Goal: Information Seeking & Learning: Stay updated

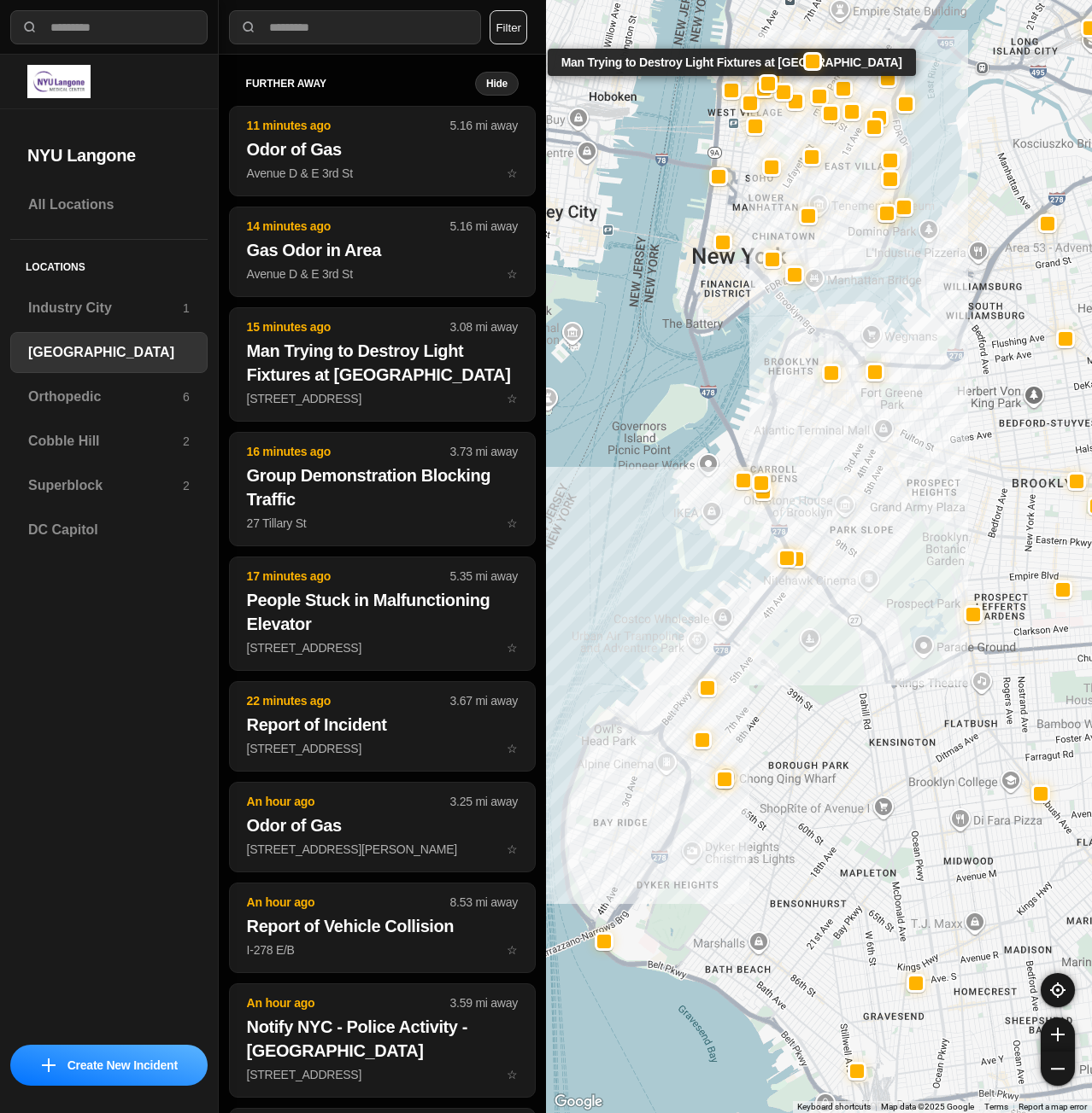
select select "*"
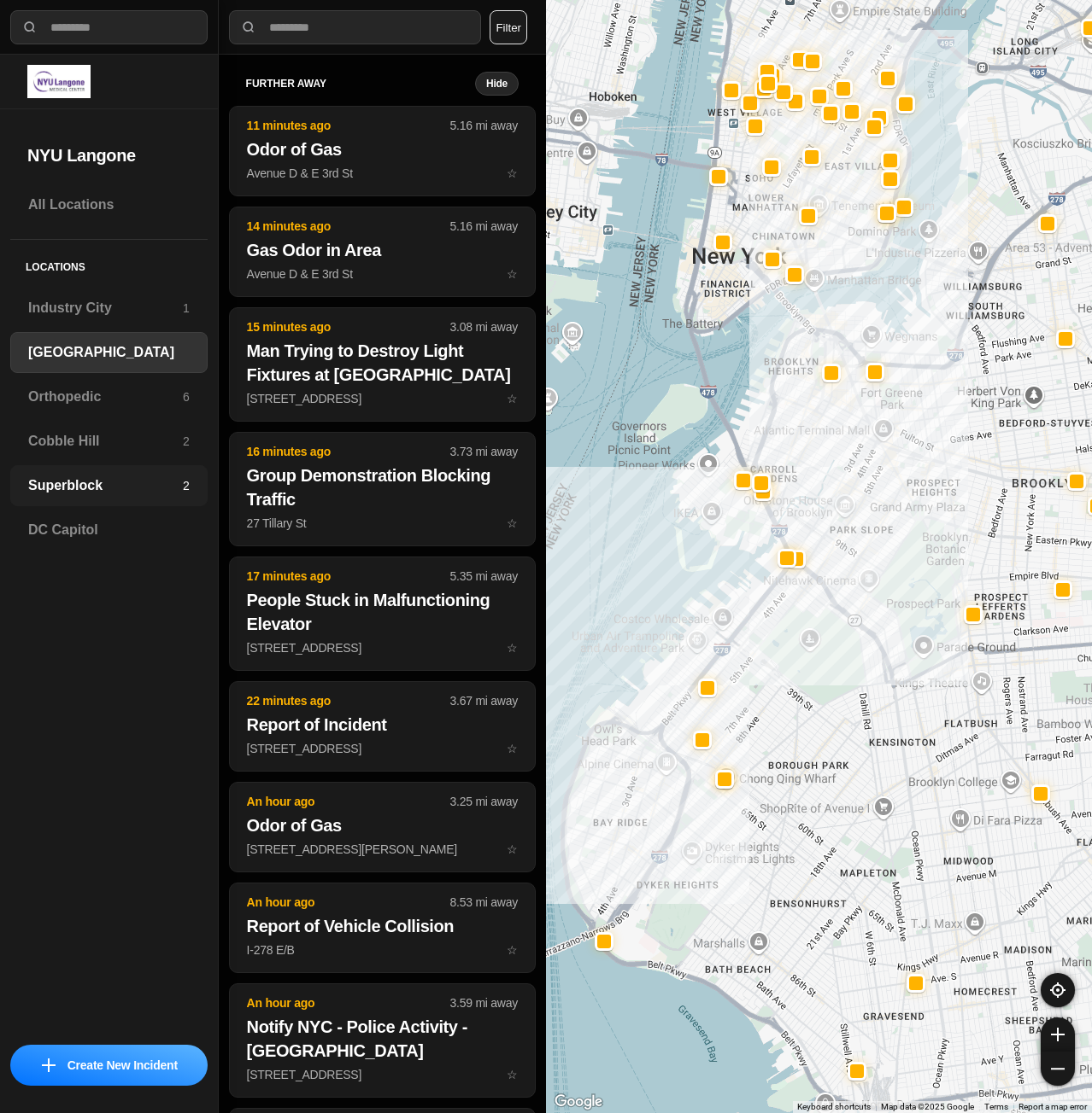
click at [88, 483] on h3 "Superblock" at bounding box center [106, 486] width 155 height 21
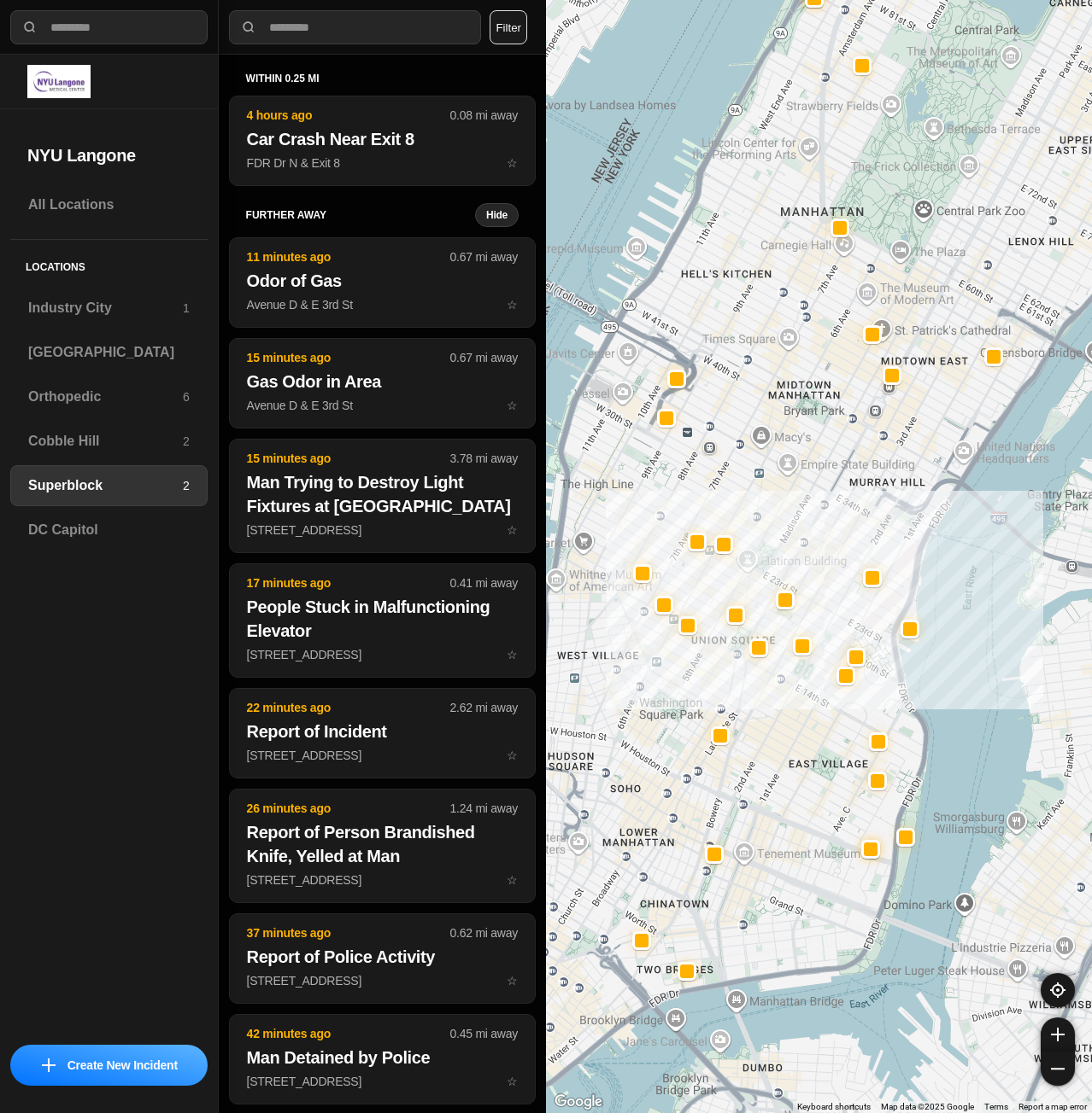
drag, startPoint x: 775, startPoint y: 628, endPoint x: 853, endPoint y: 548, distance: 111.7
click at [853, 548] on div at bounding box center [818, 556] width 546 height 1113
click at [83, 356] on h3 "[GEOGRAPHIC_DATA]" at bounding box center [109, 353] width 162 height 21
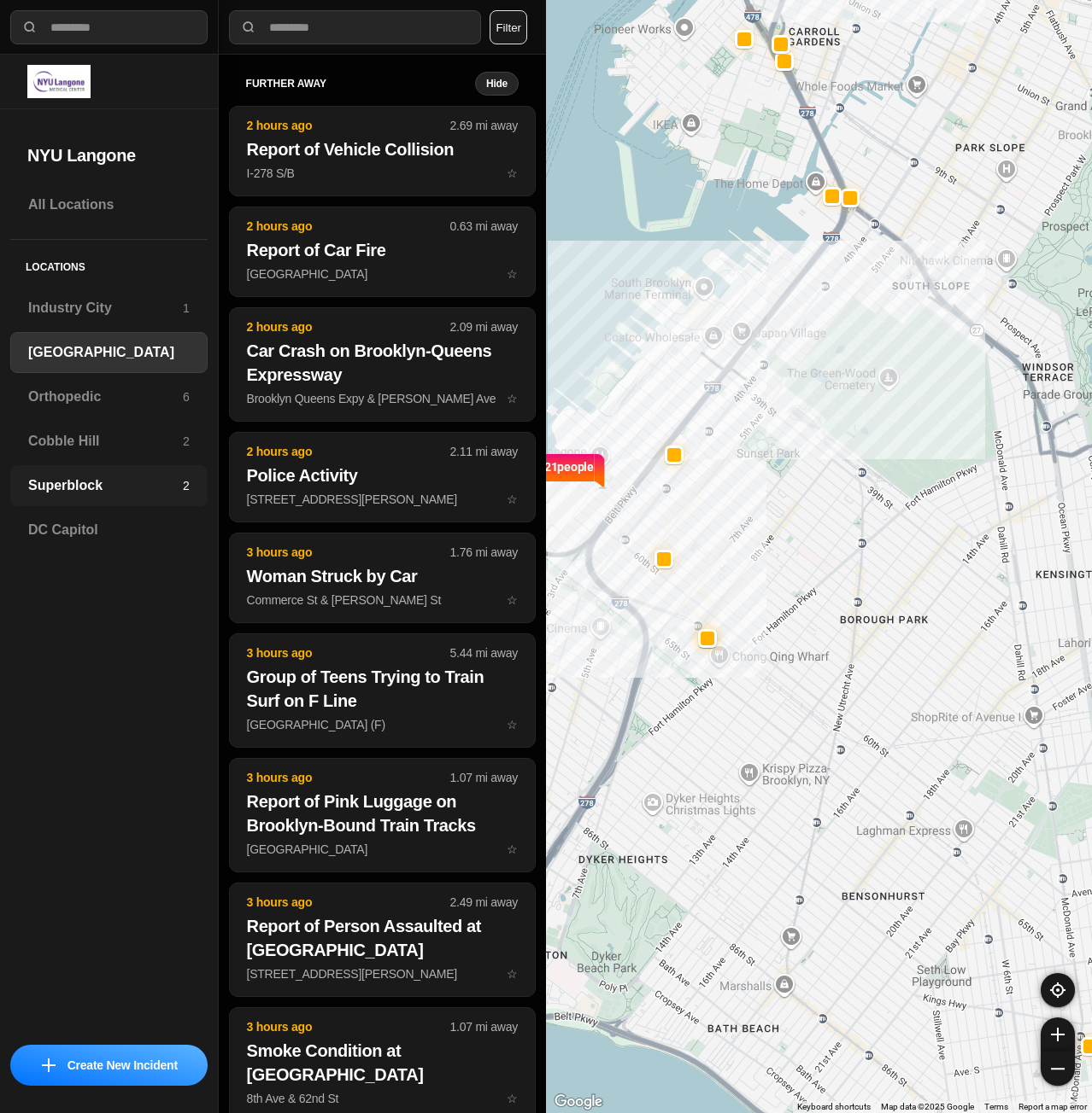
click at [82, 496] on h3 "Superblock" at bounding box center [106, 486] width 155 height 21
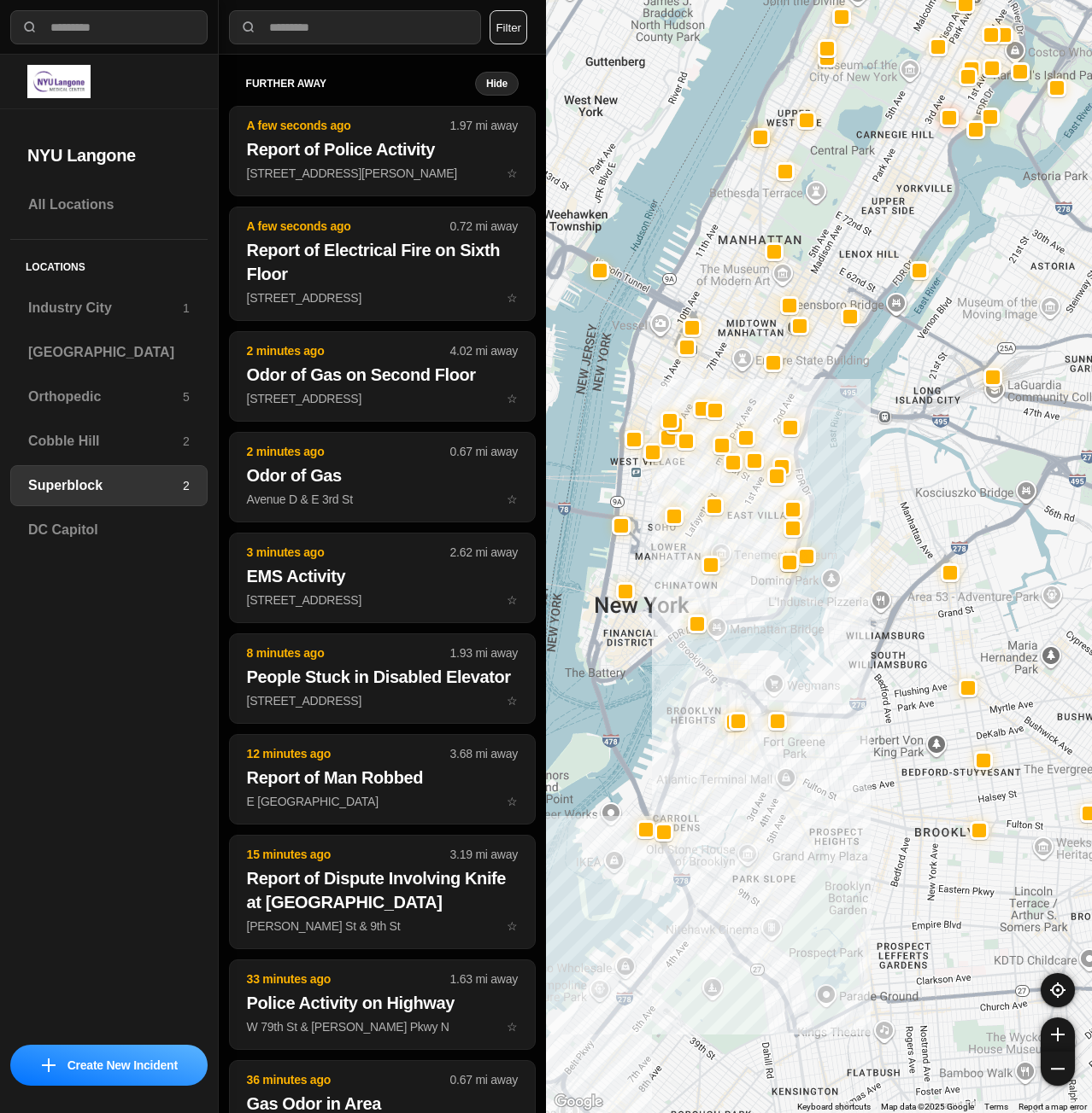
drag, startPoint x: 705, startPoint y: 1051, endPoint x: 724, endPoint y: 761, distance: 290.6
click at [724, 761] on div at bounding box center [818, 556] width 546 height 1113
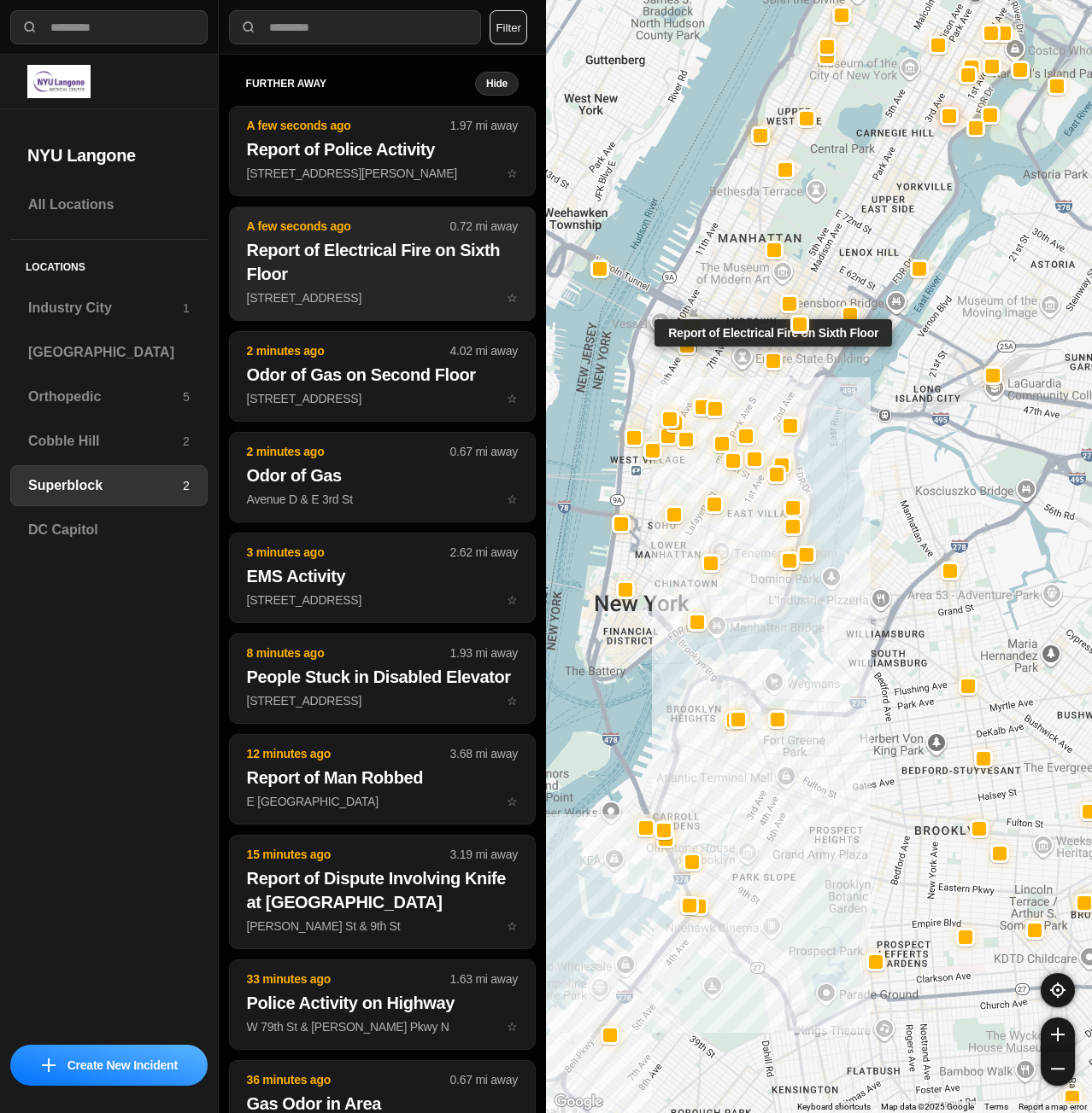
click at [336, 283] on h2 "Report of Electrical Fire on Sixth Floor" at bounding box center [381, 262] width 271 height 48
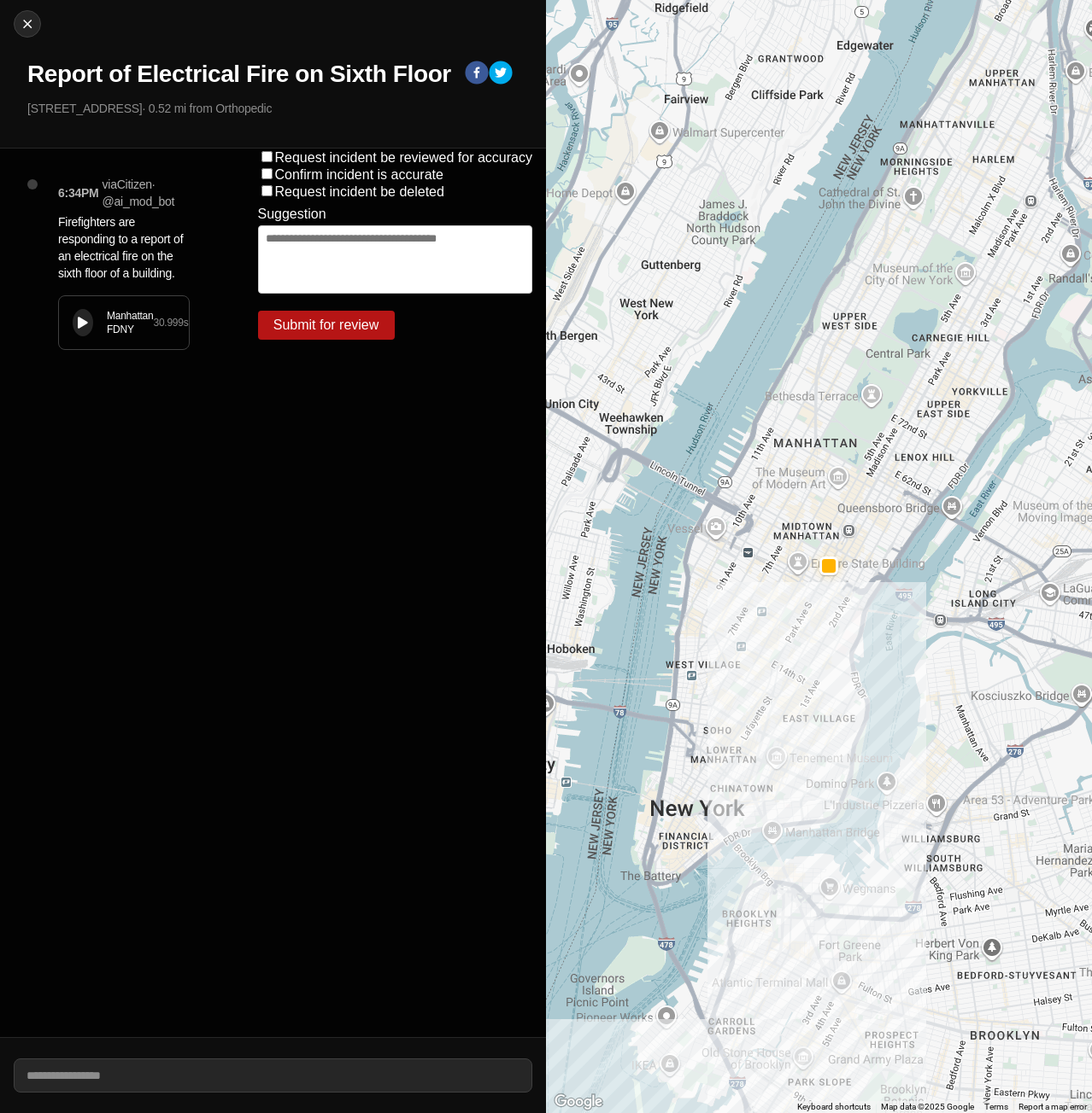
click at [82, 333] on button at bounding box center [83, 323] width 21 height 27
click at [24, 28] on img at bounding box center [27, 24] width 17 height 17
select select "*"
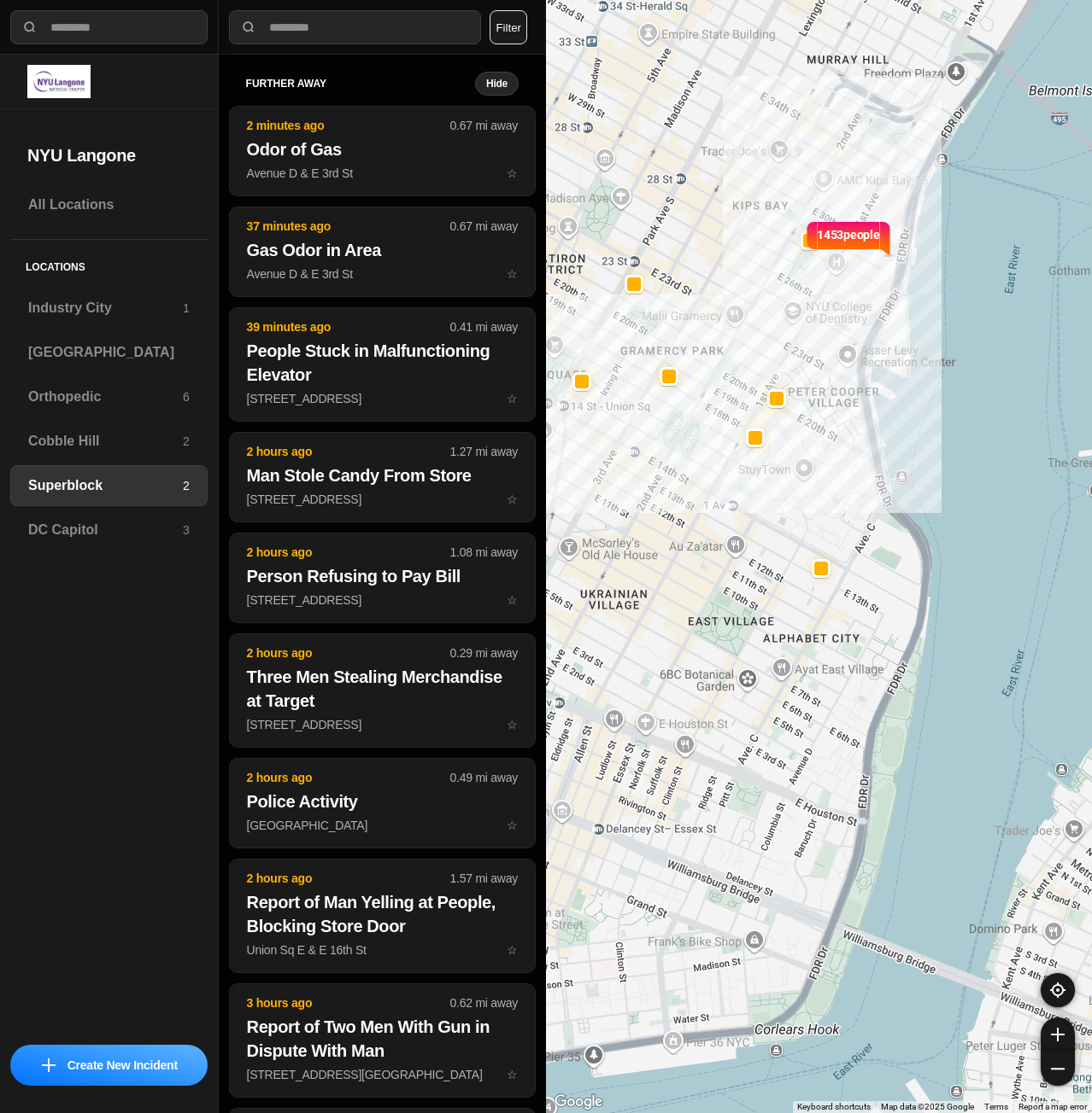
drag, startPoint x: 888, startPoint y: 896, endPoint x: 909, endPoint y: 421, distance: 475.5
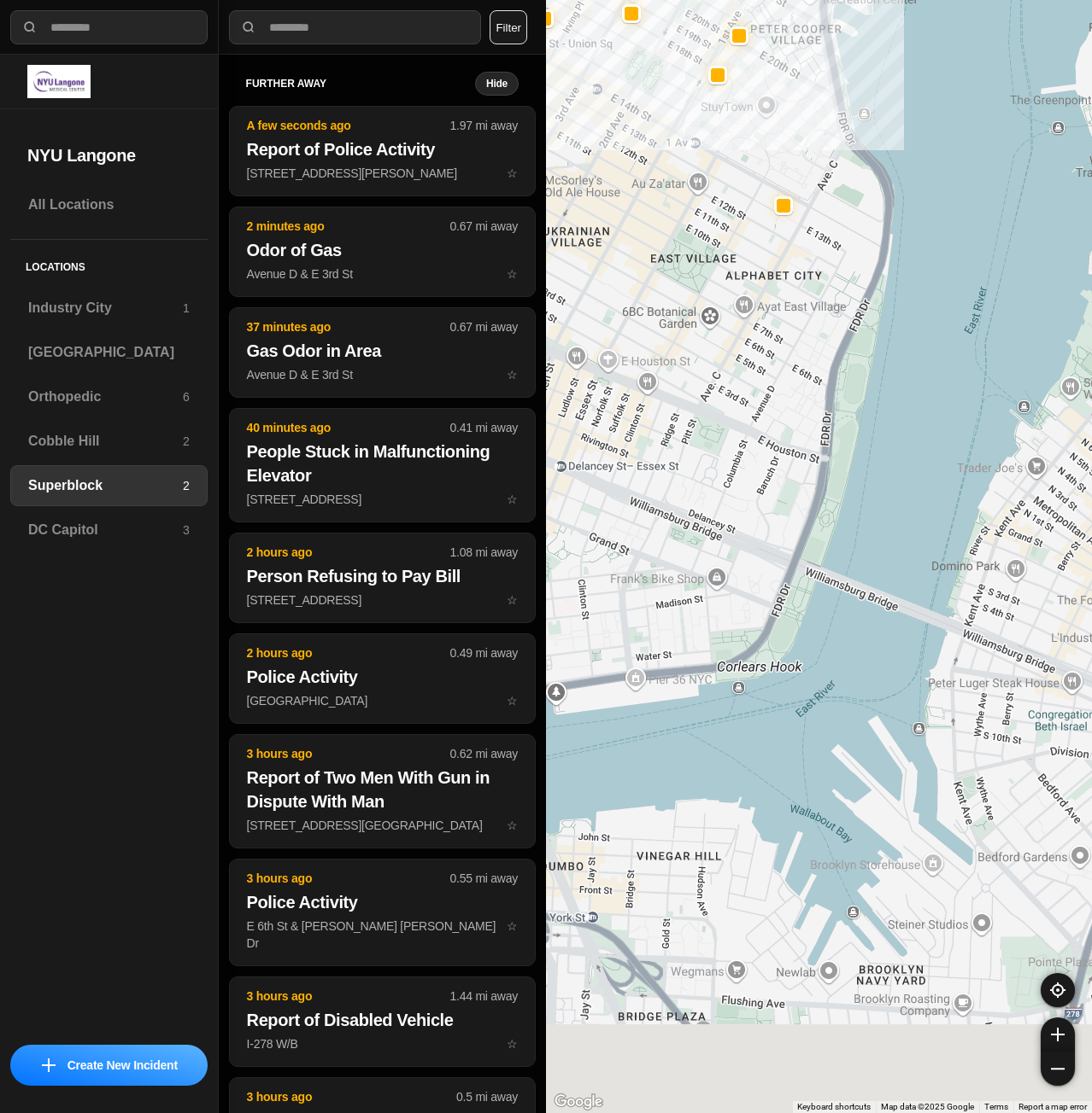
drag, startPoint x: 912, startPoint y: 721, endPoint x: 869, endPoint y: 346, distance: 377.5
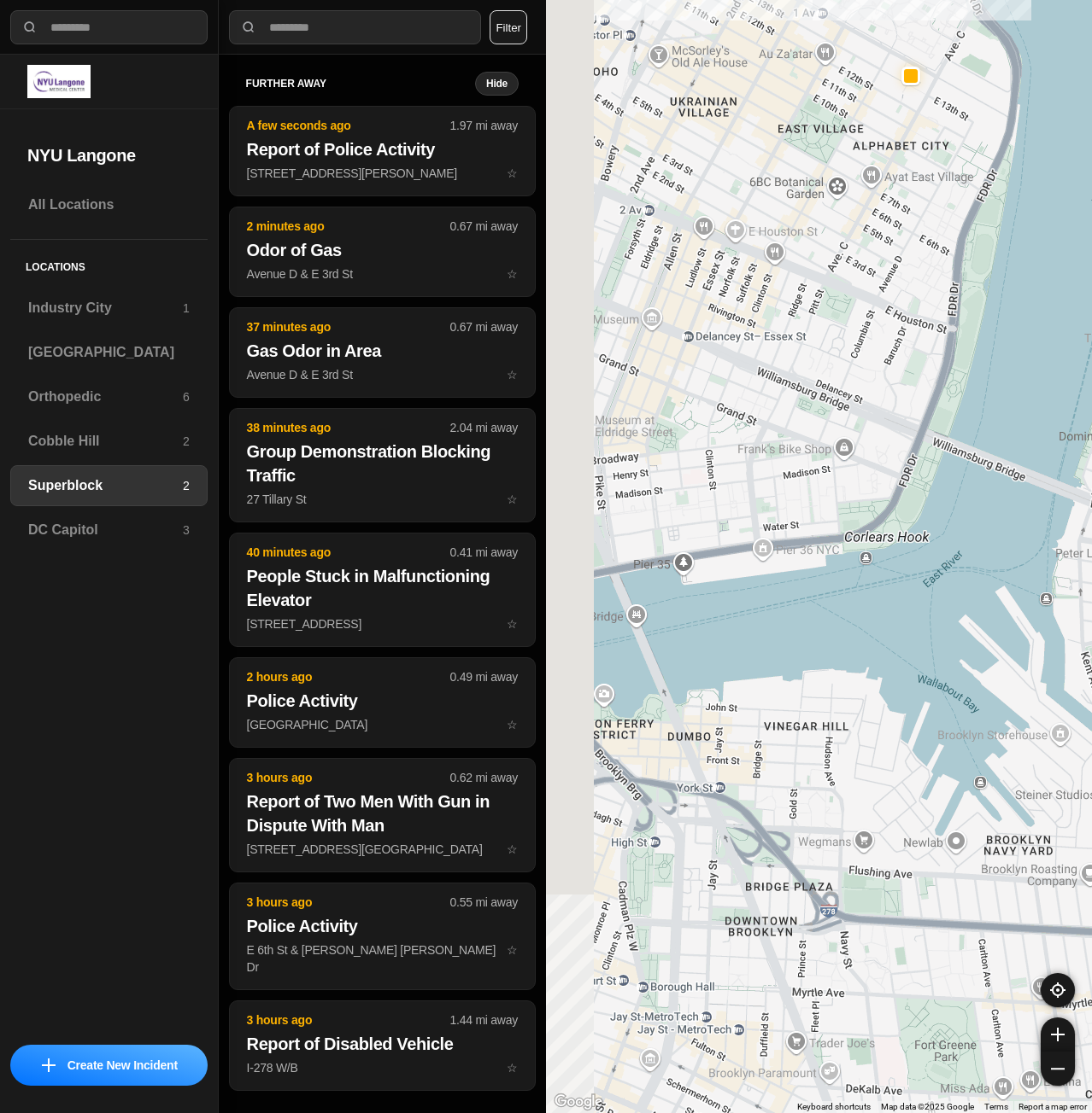
drag, startPoint x: 856, startPoint y: 654, endPoint x: 1065, endPoint y: 487, distance: 267.5
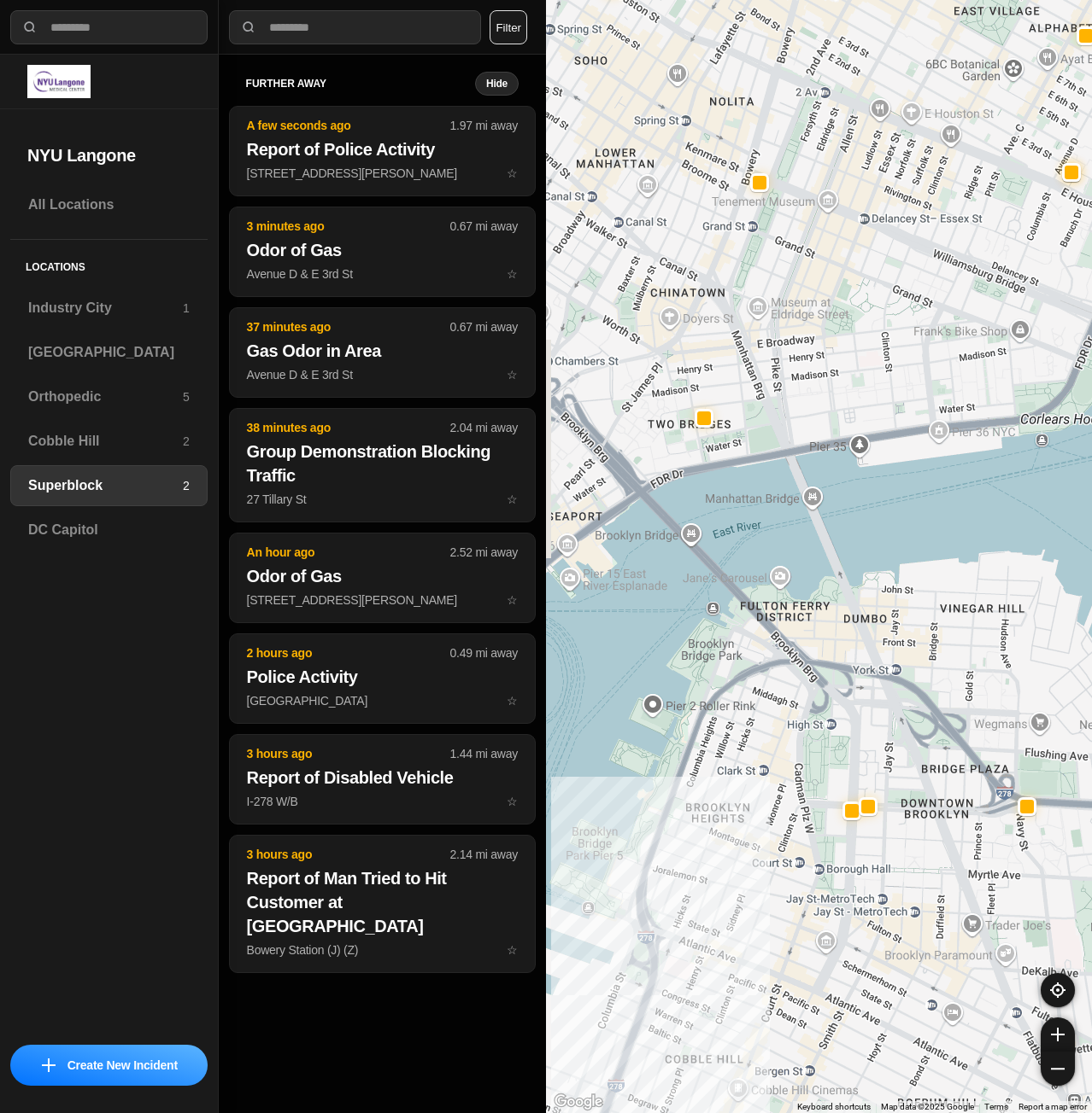
drag, startPoint x: 937, startPoint y: 591, endPoint x: 987, endPoint y: 553, distance: 62.8
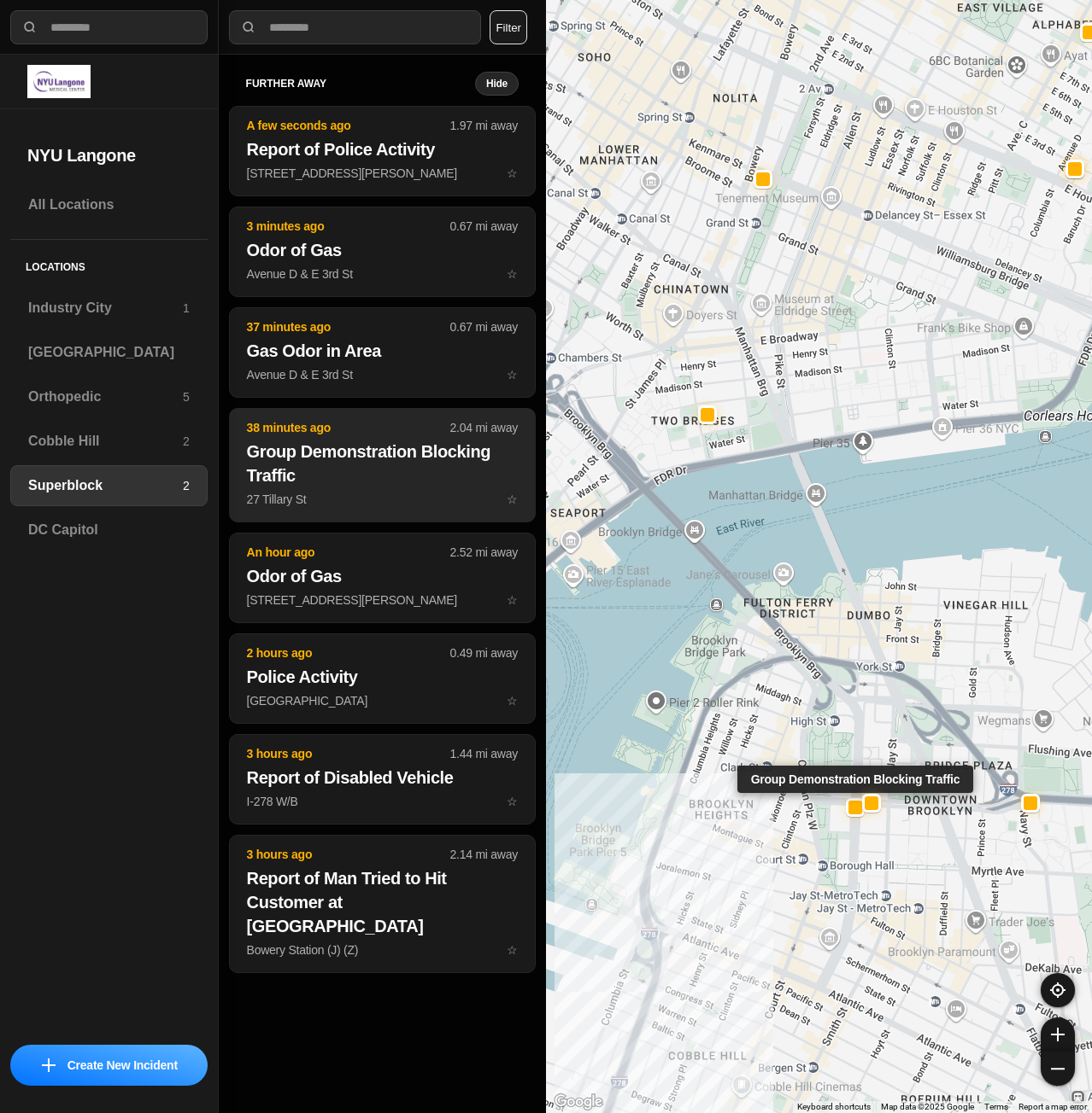
click at [320, 498] on p "27 Tillary St ☆" at bounding box center [381, 500] width 271 height 17
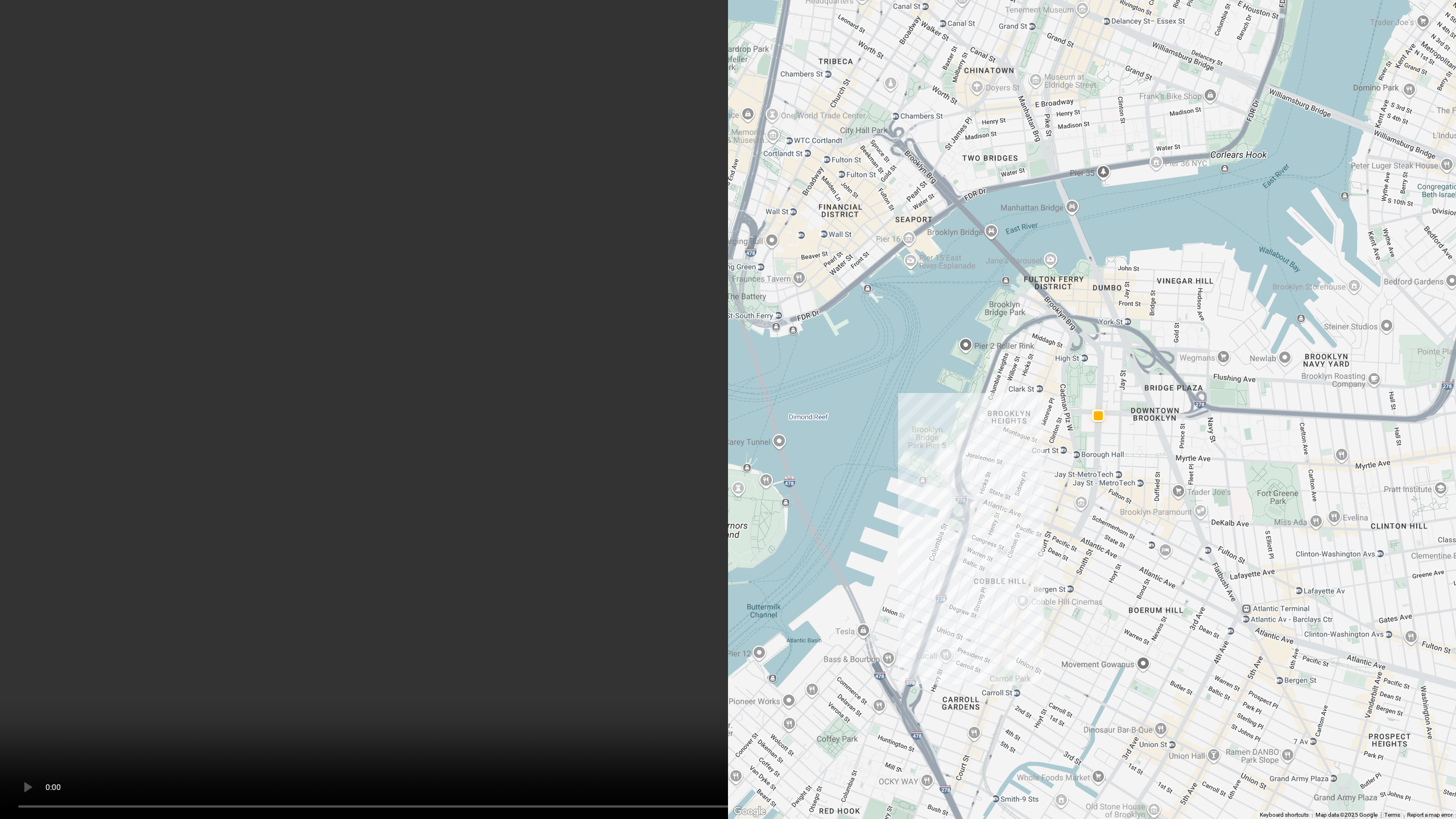
click at [364, 248] on video at bounding box center [728, 410] width 1456 height 819
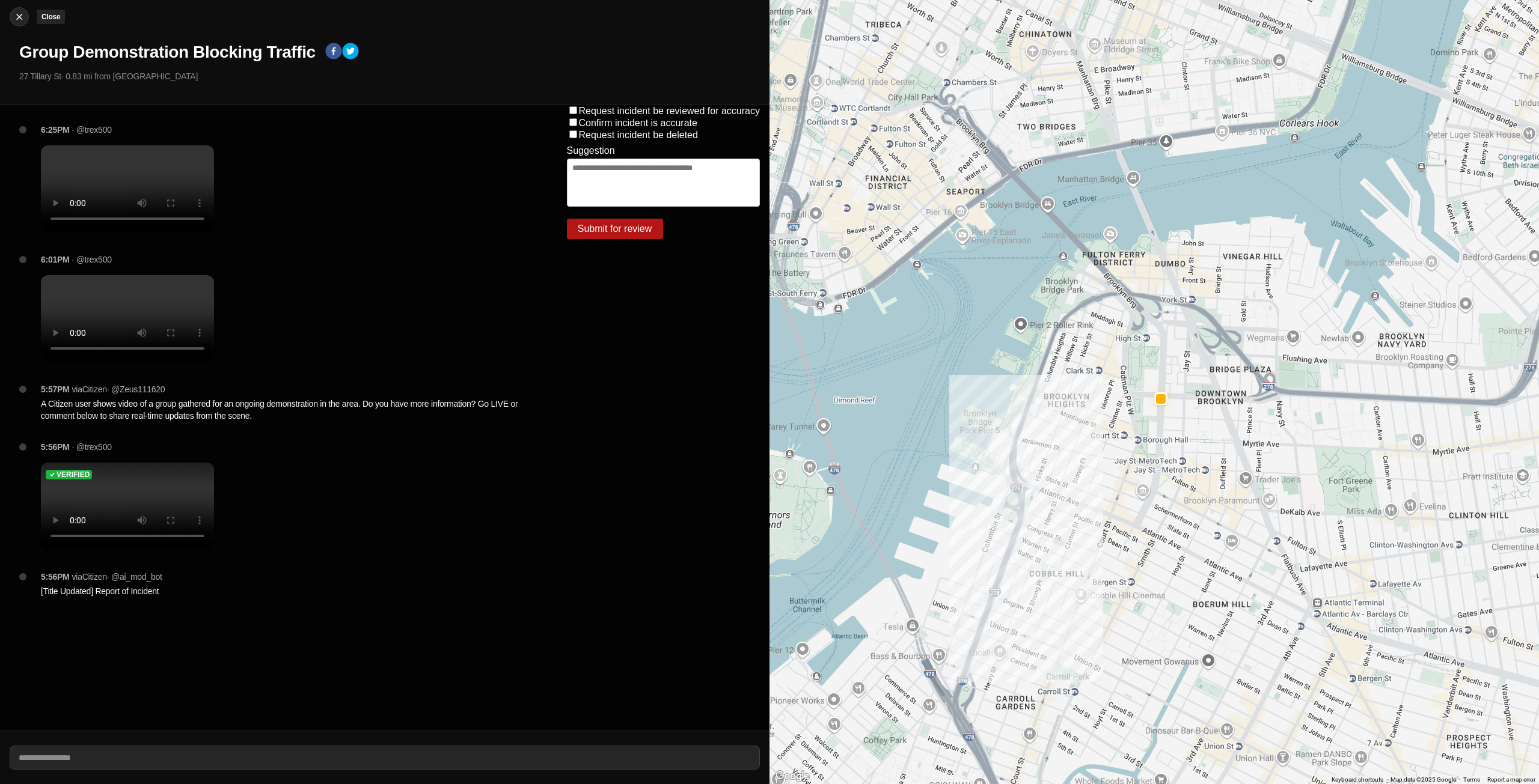
click at [20, 19] on img at bounding box center [19, 17] width 12 height 12
select select "*"
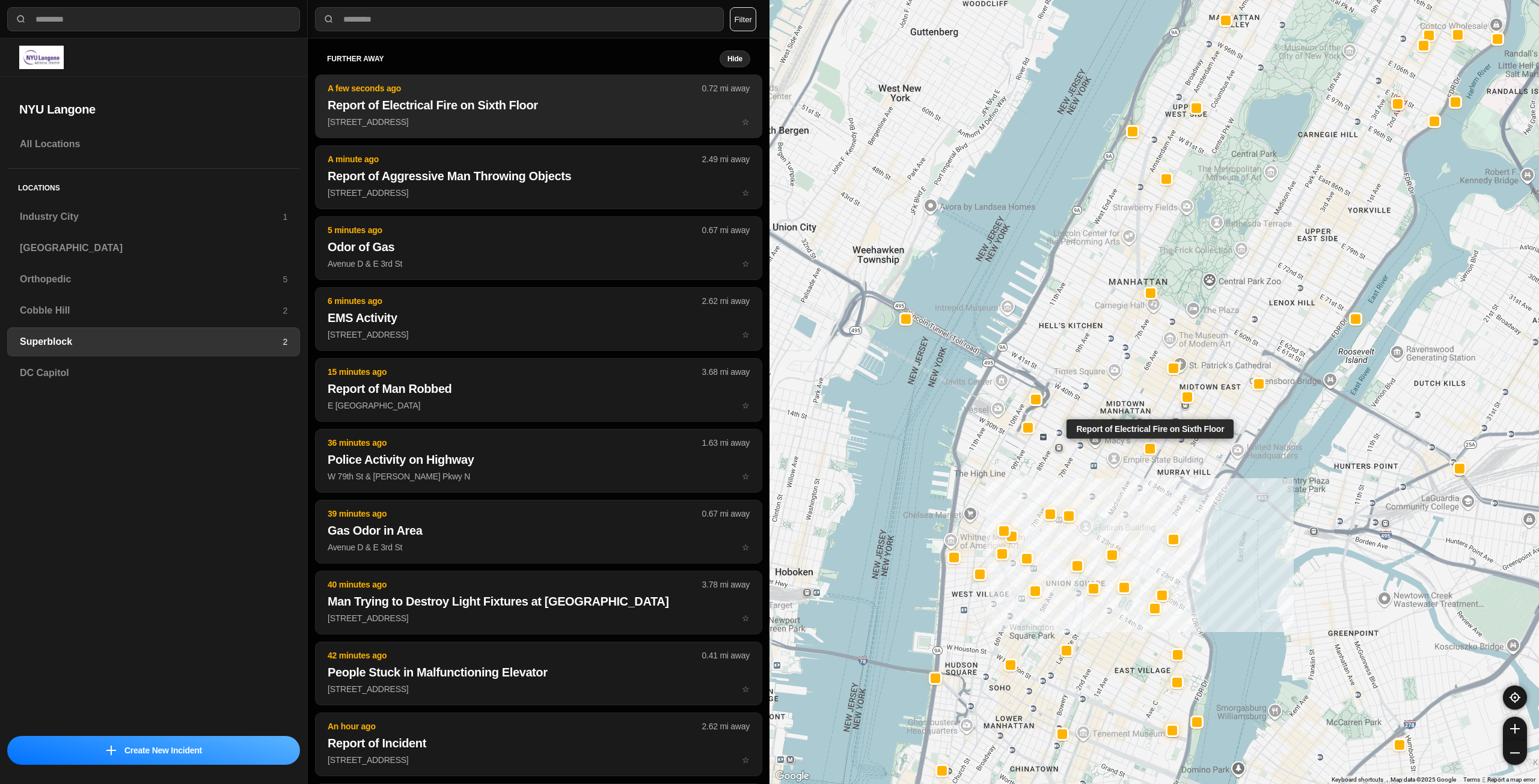
click at [543, 130] on button "A few seconds ago 0.72 mi away Report of Electrical Fire on Sixth Floor [STREET…" at bounding box center [539, 106] width 447 height 63
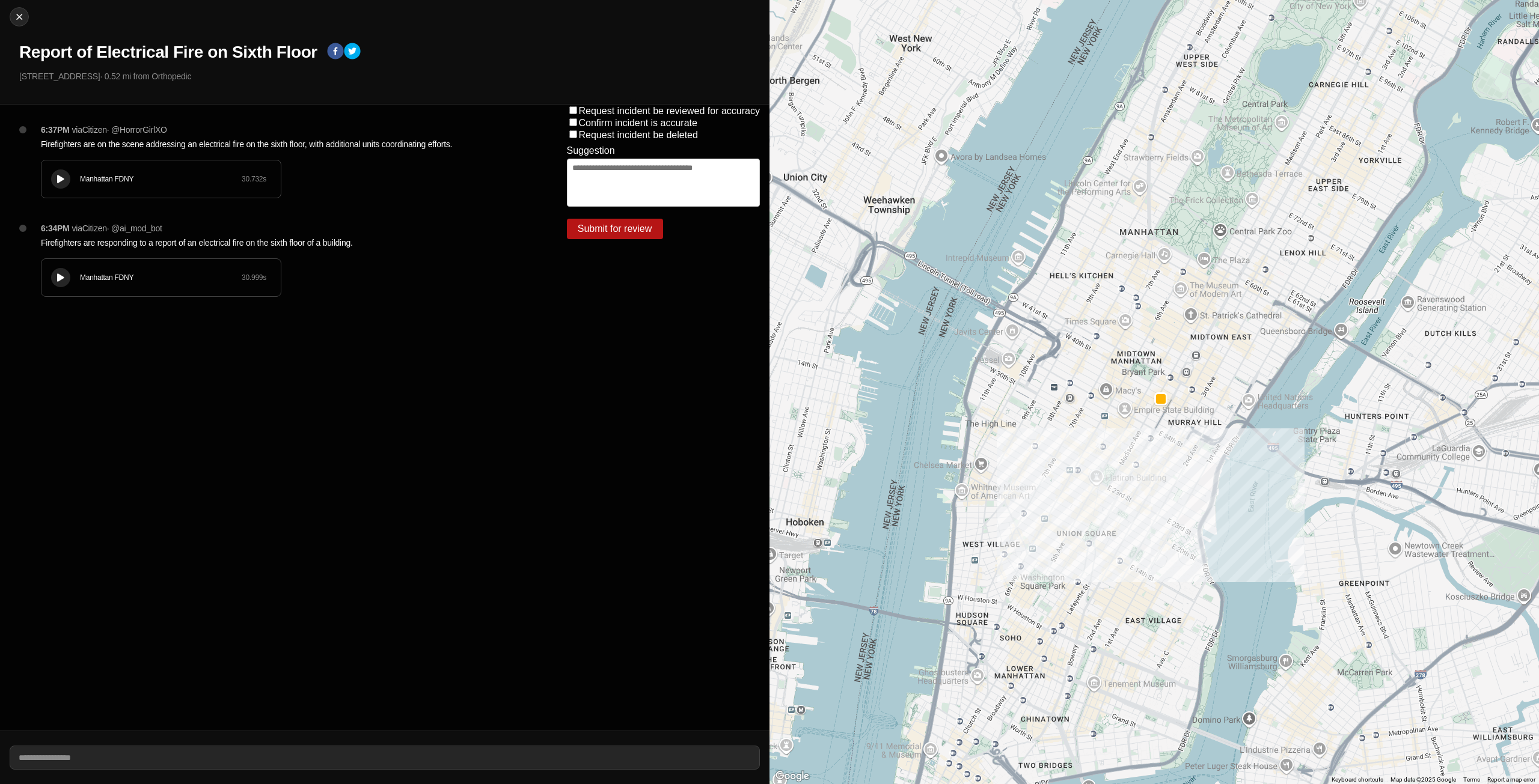
click at [74, 181] on div "Manhattan FDNY 30.732 s" at bounding box center [161, 179] width 239 height 37
click at [10, 18] on div at bounding box center [19, 17] width 18 height 12
select select "*"
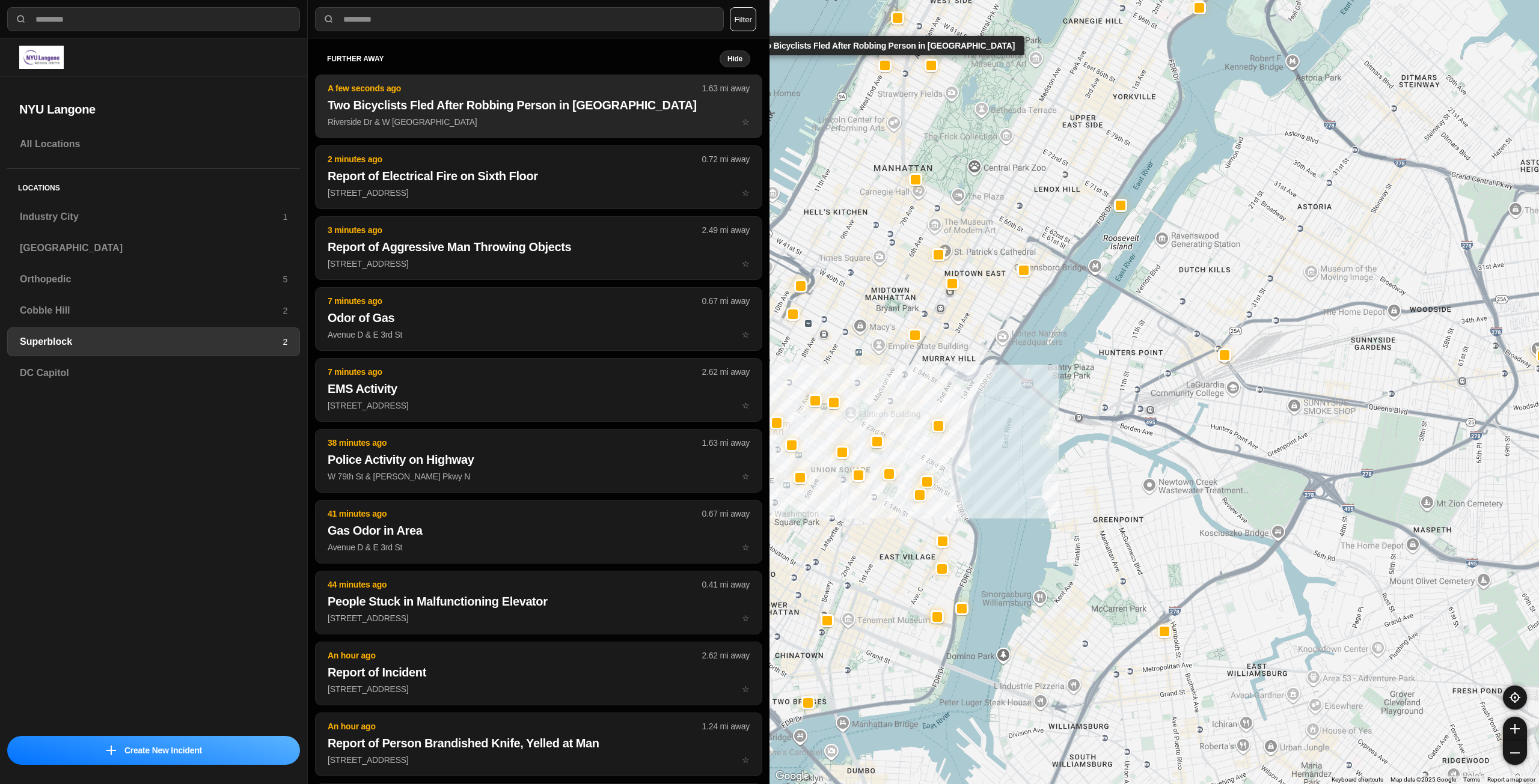
click at [380, 108] on h2 "Two Bicyclists Fled After Robbing Person in [GEOGRAPHIC_DATA]" at bounding box center [539, 105] width 422 height 17
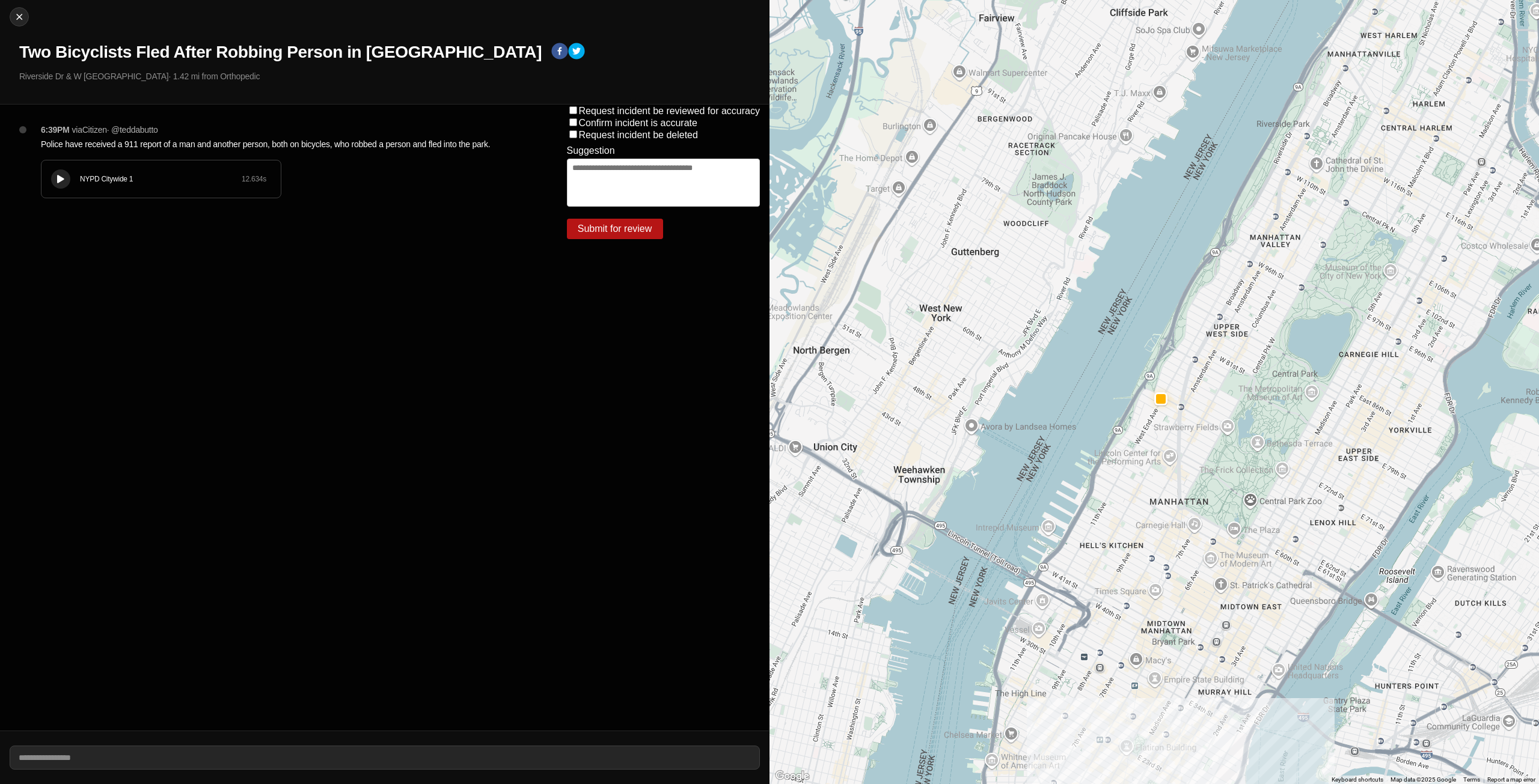
click at [10, 28] on div "Close Two Bicyclists Fled After Robbing Person in [GEOGRAPHIC_DATA] [GEOGRAPHIC…" at bounding box center [385, 52] width 769 height 105
click at [15, 22] on img at bounding box center [19, 17] width 12 height 12
select select "*"
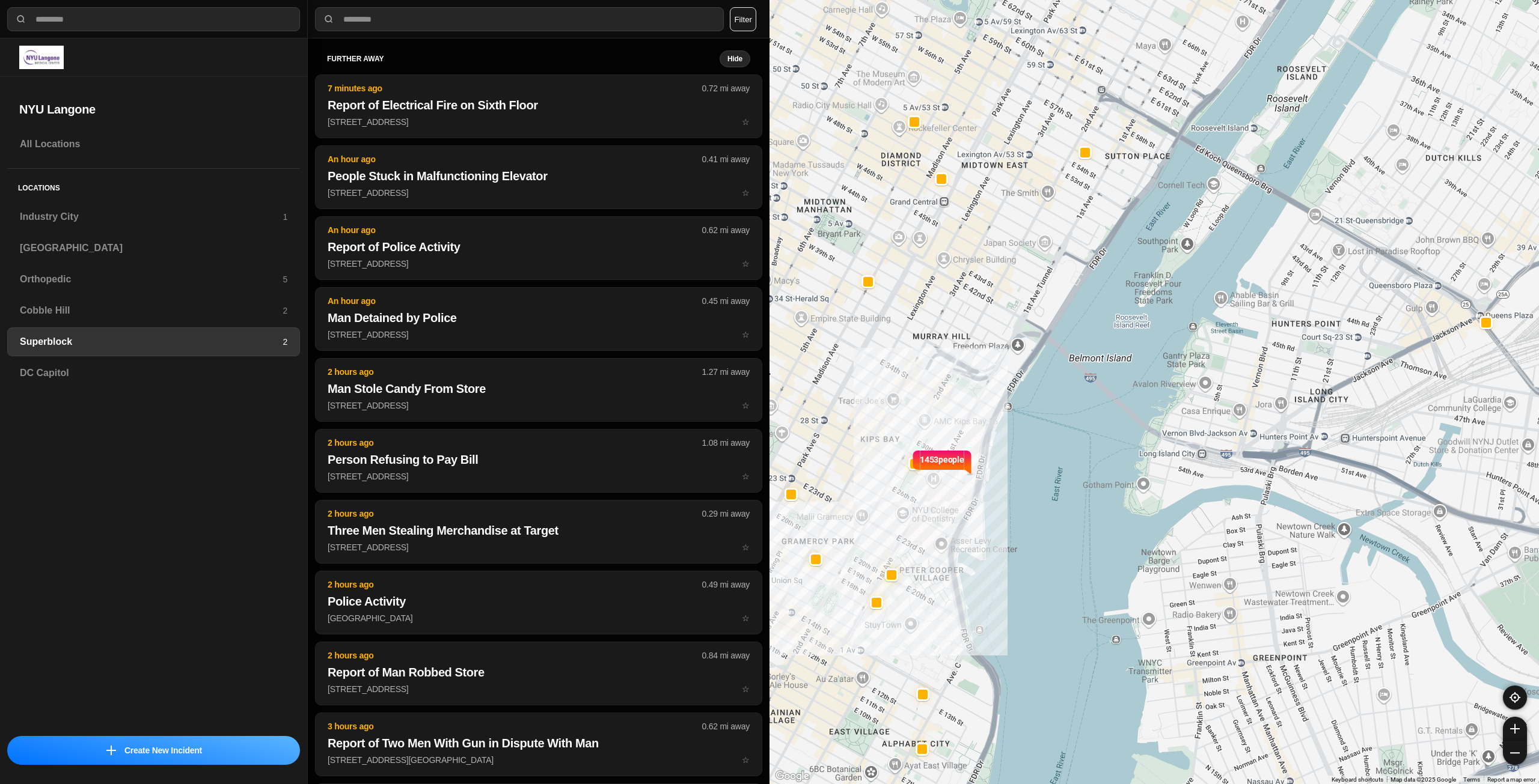
click at [768, 0] on html "**********" at bounding box center [769, 392] width 1539 height 784
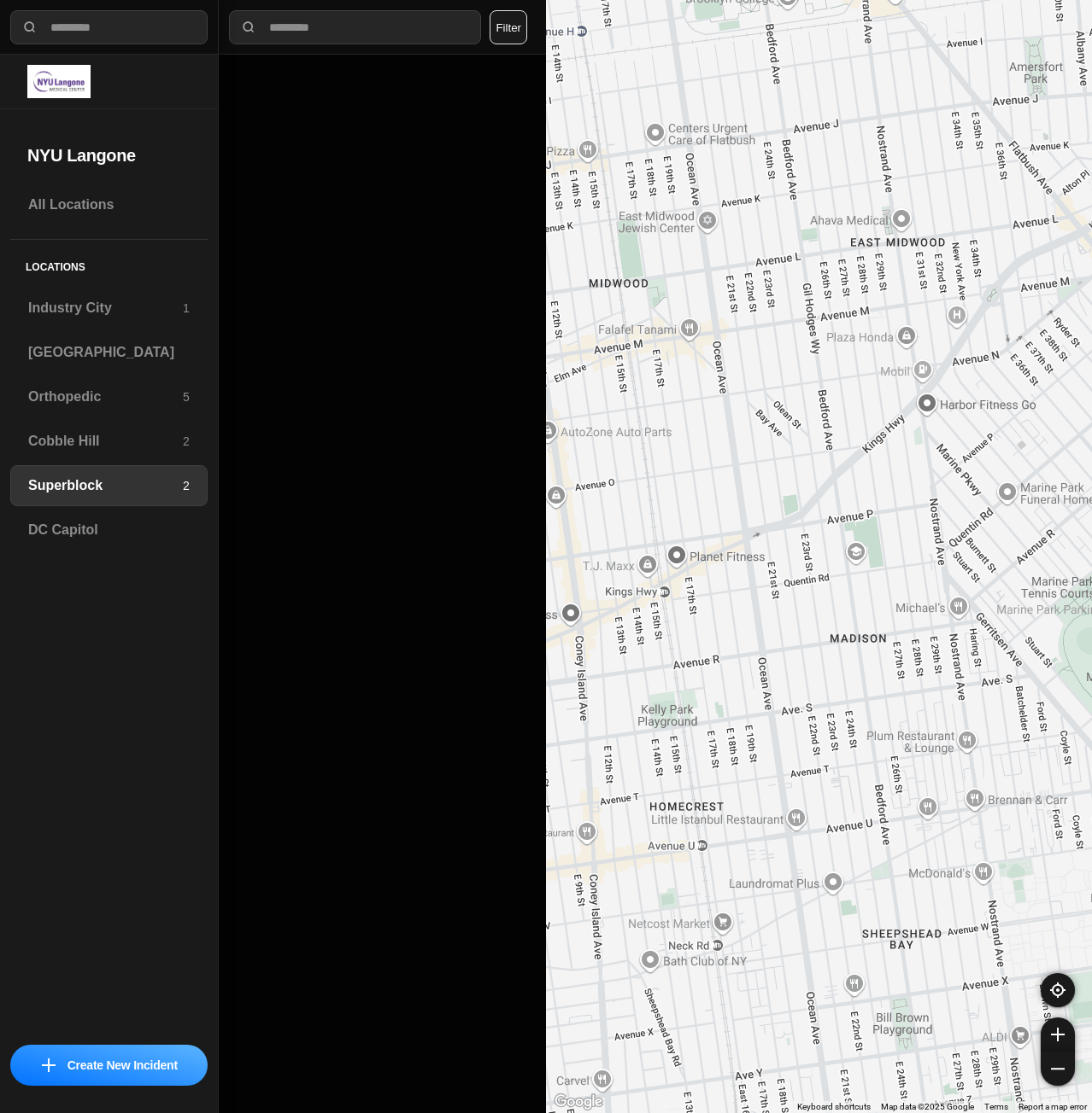
click at [91, 486] on h3 "Superblock" at bounding box center [106, 486] width 155 height 21
click at [59, 360] on h3 "[GEOGRAPHIC_DATA]" at bounding box center [109, 353] width 162 height 21
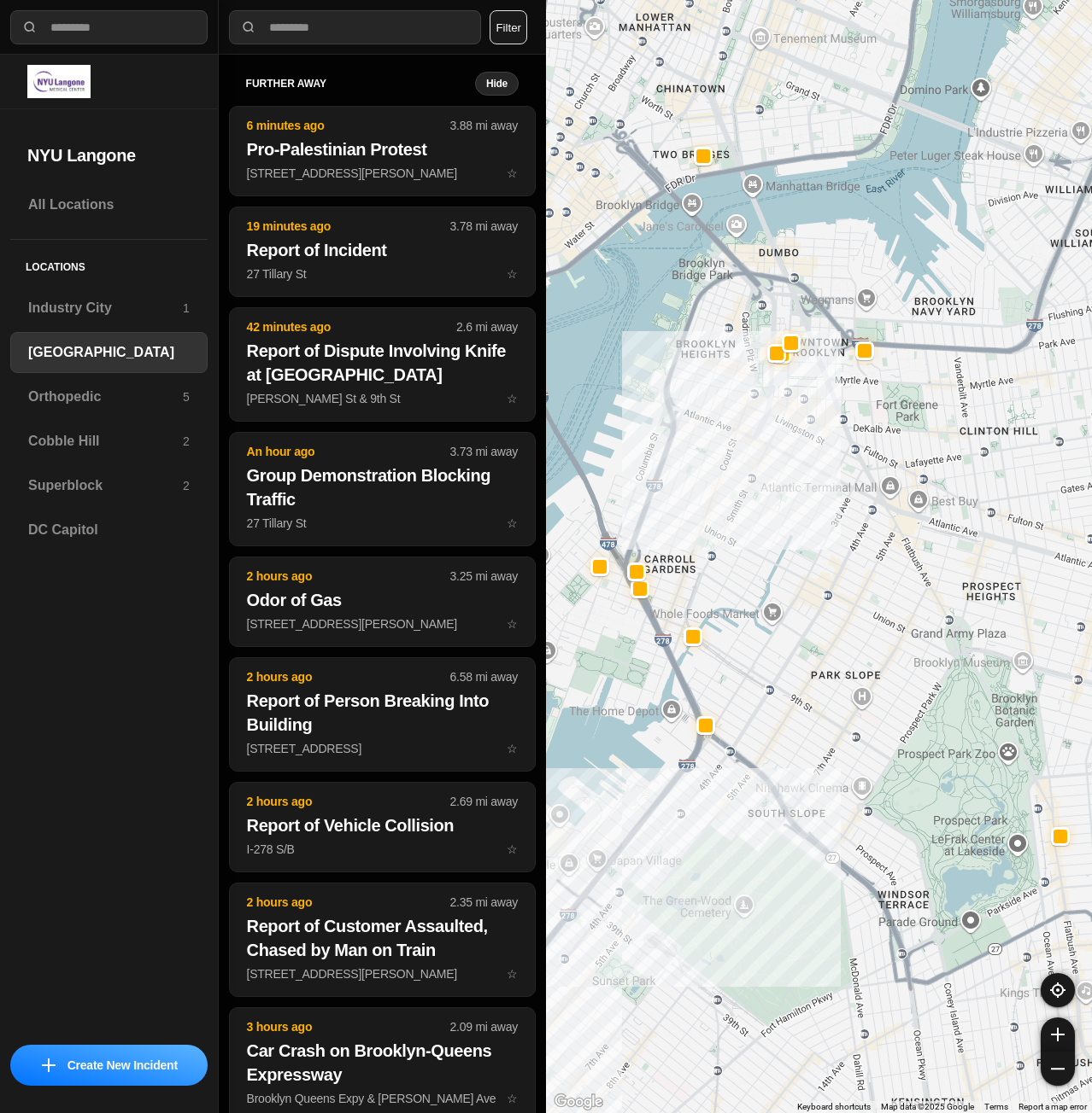
drag, startPoint x: 891, startPoint y: 500, endPoint x: 894, endPoint y: 720, distance: 220.0
click at [894, 720] on div "421 people" at bounding box center [818, 556] width 546 height 1113
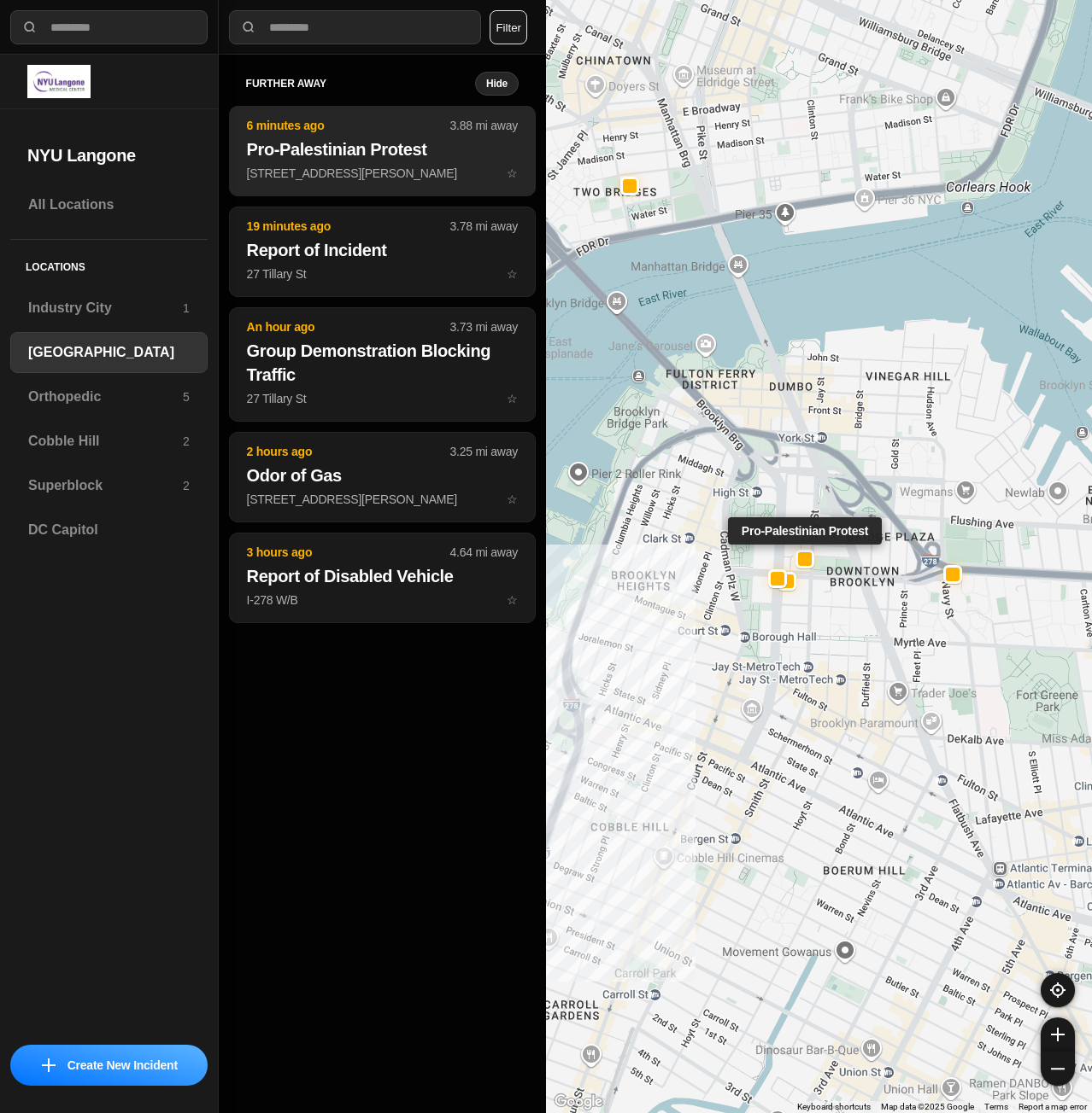
click at [332, 142] on h2 "Pro-Palestinian Protest" at bounding box center [381, 149] width 271 height 24
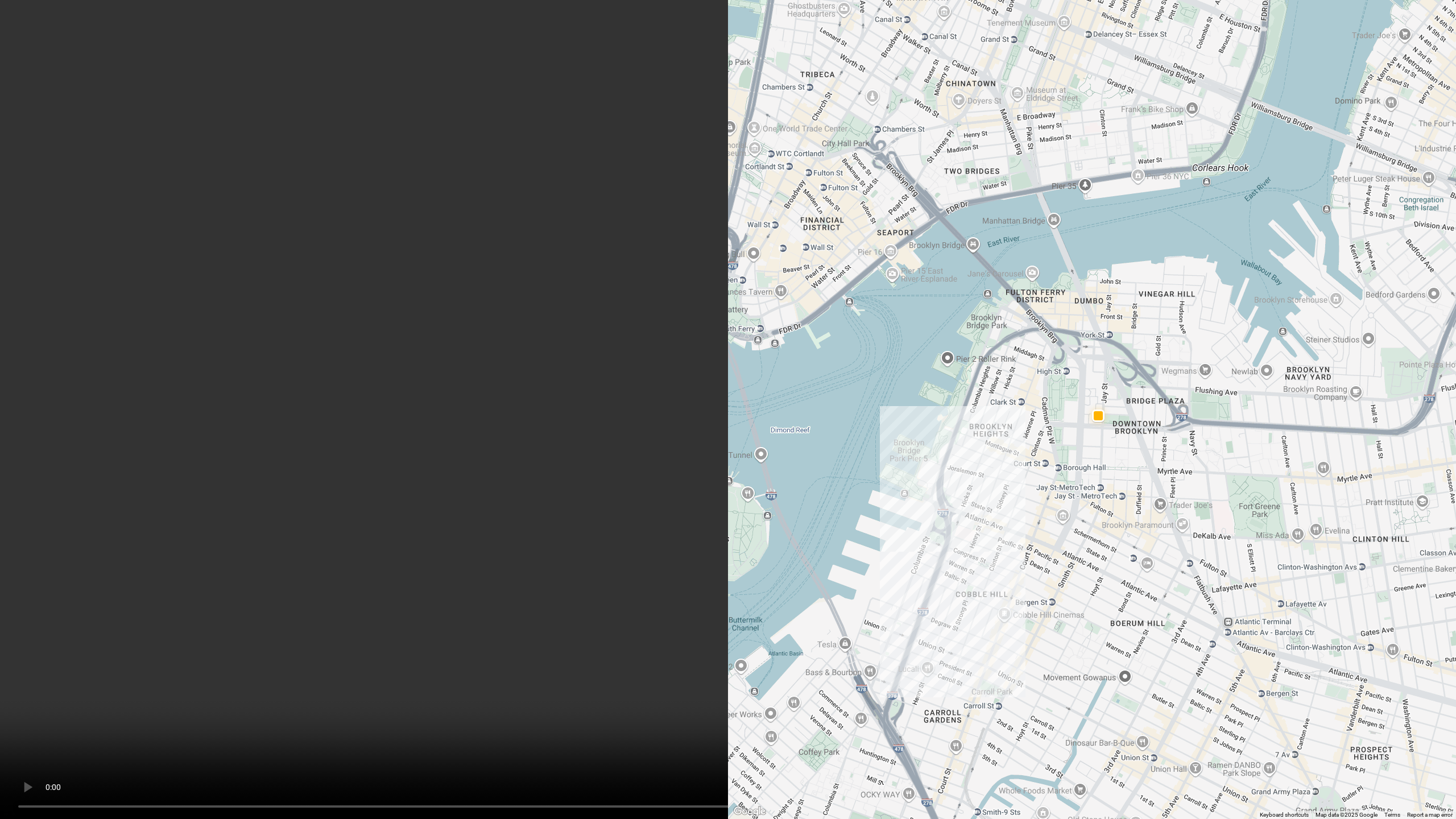
click at [397, 471] on video at bounding box center [728, 410] width 1456 height 819
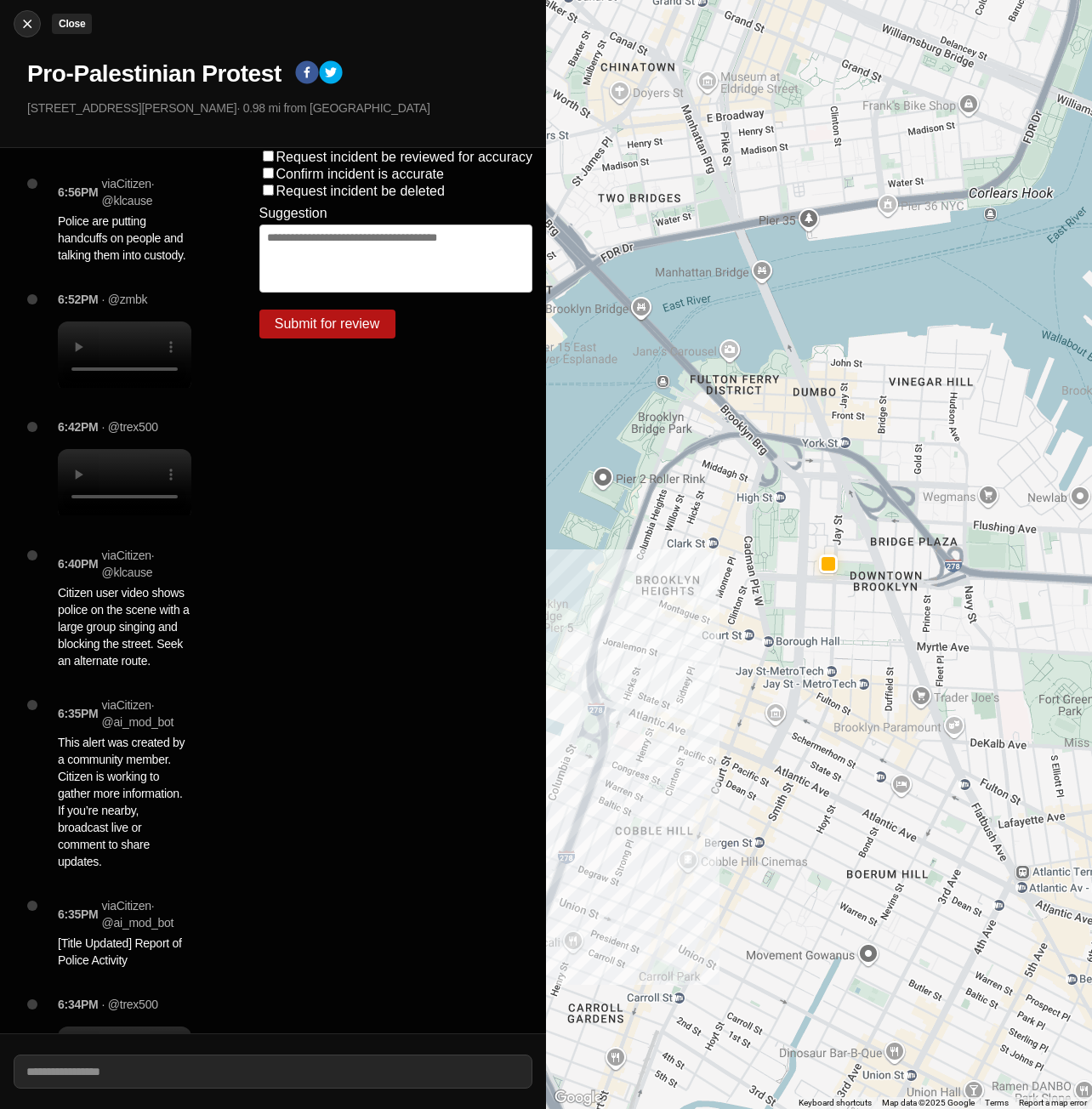
click at [36, 27] on div at bounding box center [27, 24] width 26 height 17
select select "*"
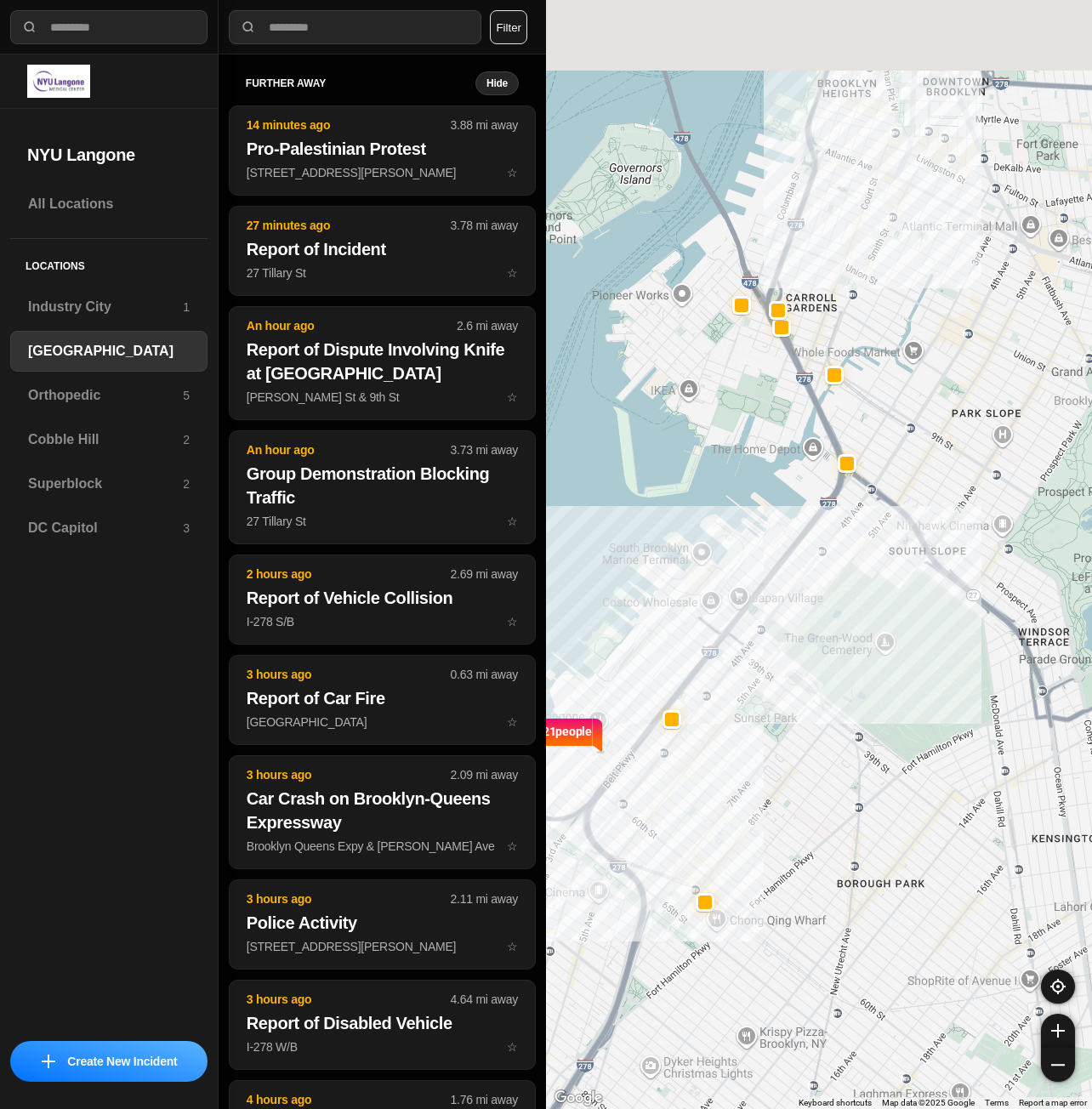
drag, startPoint x: 881, startPoint y: 370, endPoint x: 878, endPoint y: 667, distance: 297.0
click at [878, 667] on div "421 people" at bounding box center [819, 554] width 546 height 1109
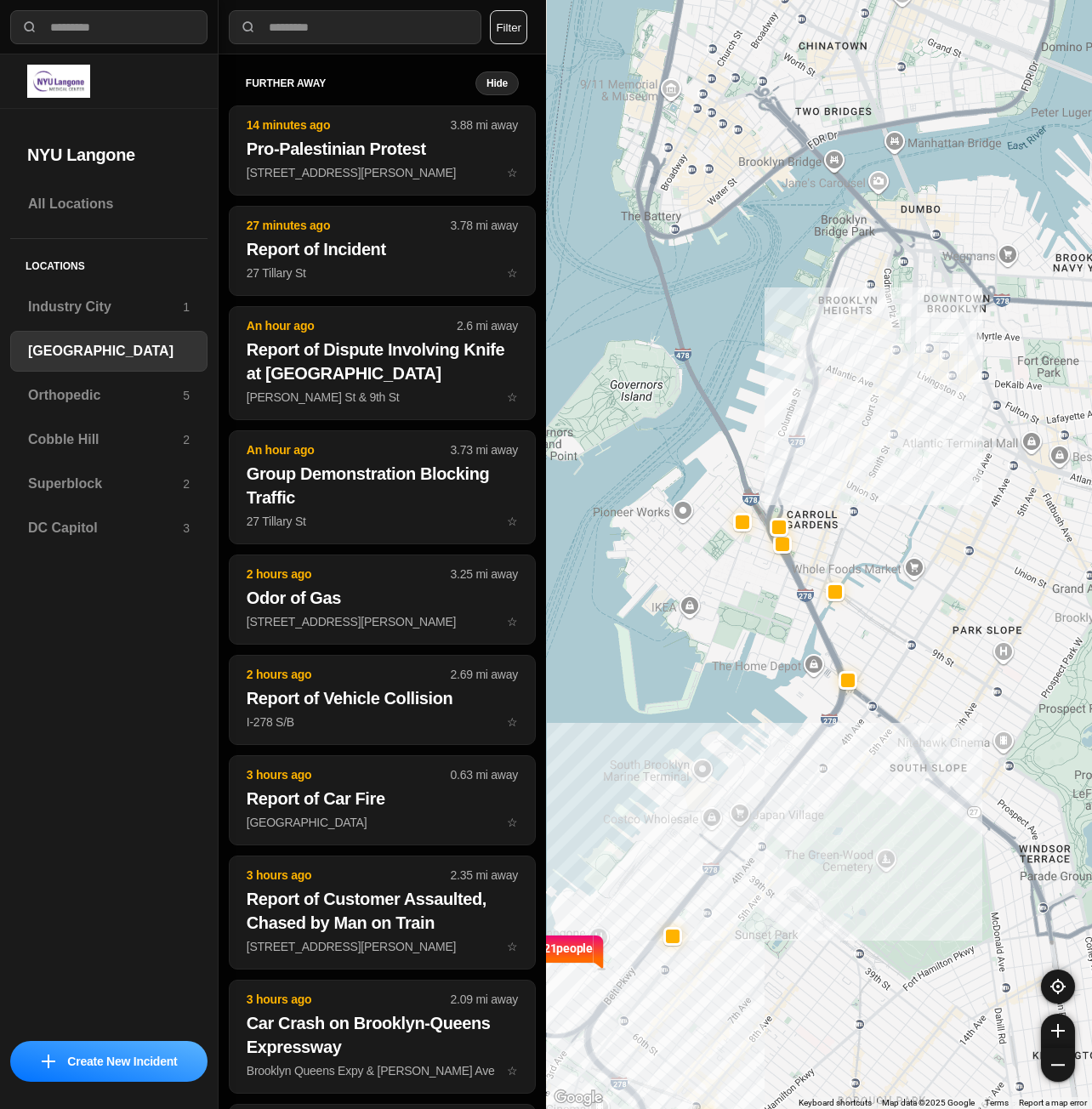
drag, startPoint x: 858, startPoint y: 477, endPoint x: 858, endPoint y: 597, distance: 120.0
click at [858, 597] on div "421 people" at bounding box center [819, 554] width 546 height 1109
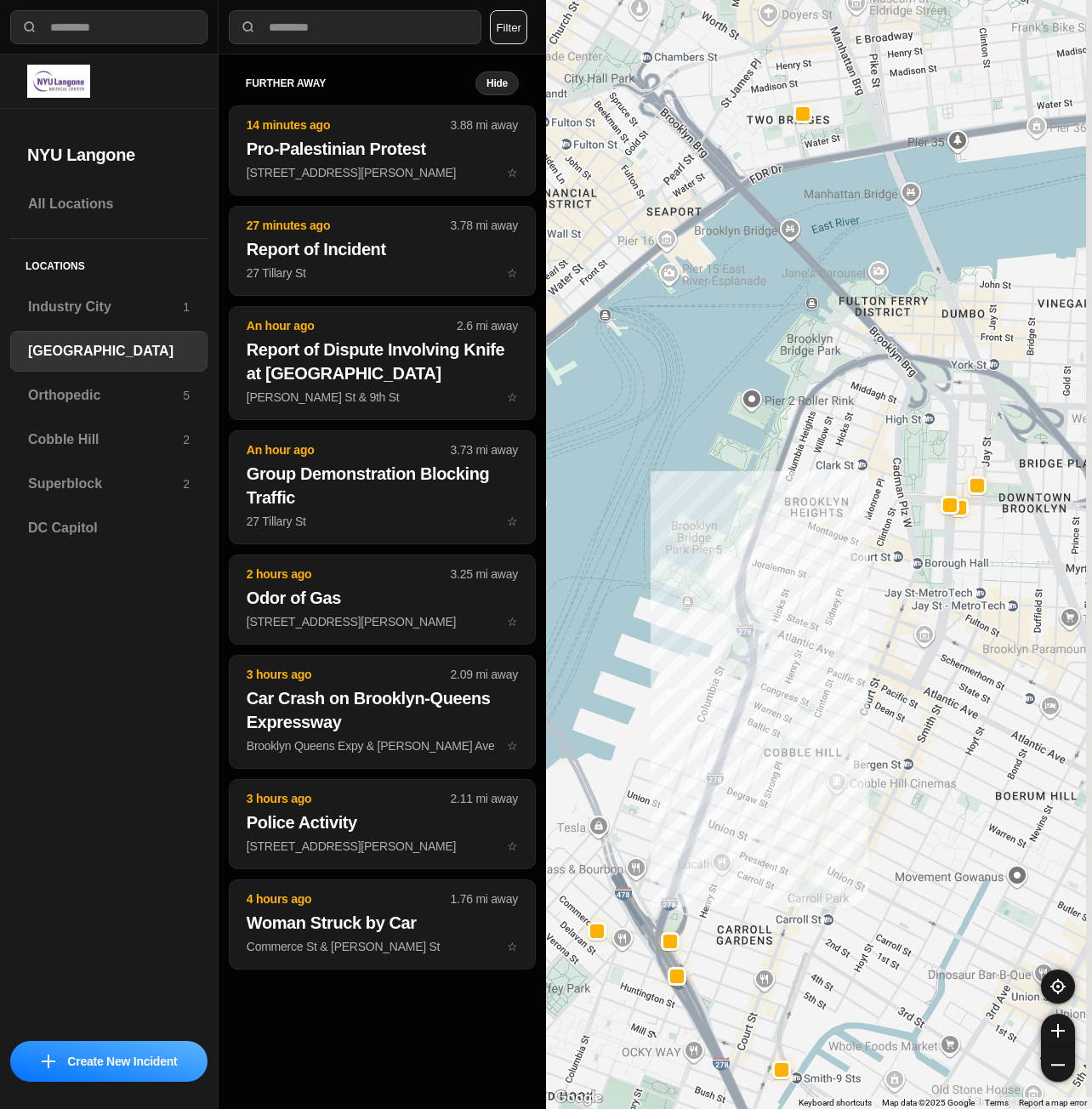
drag, startPoint x: 873, startPoint y: 498, endPoint x: 763, endPoint y: 595, distance: 146.7
click at [763, 595] on div "421 people" at bounding box center [819, 554] width 546 height 1109
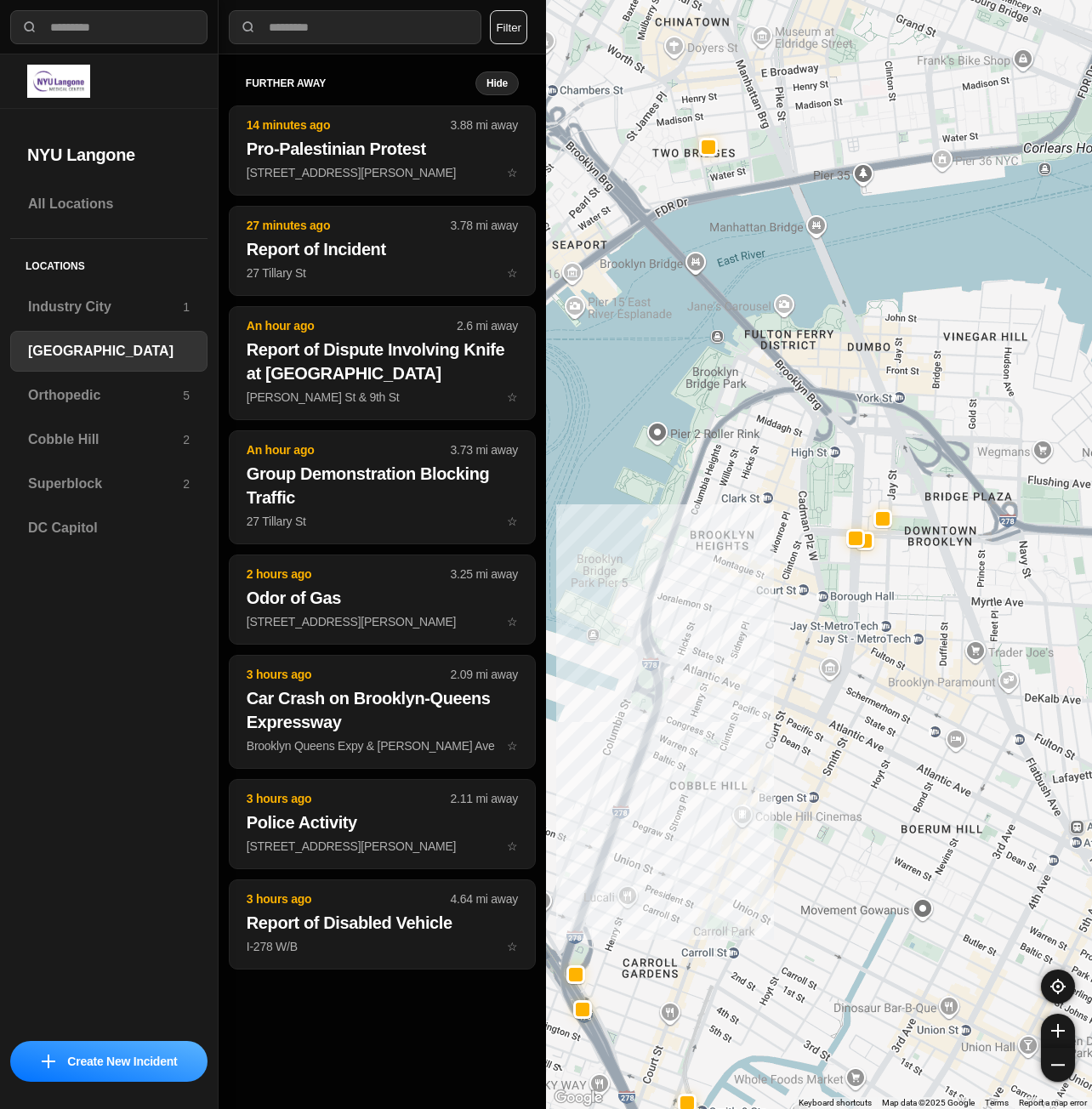
drag, startPoint x: 994, startPoint y: 622, endPoint x: 936, endPoint y: 643, distance: 61.7
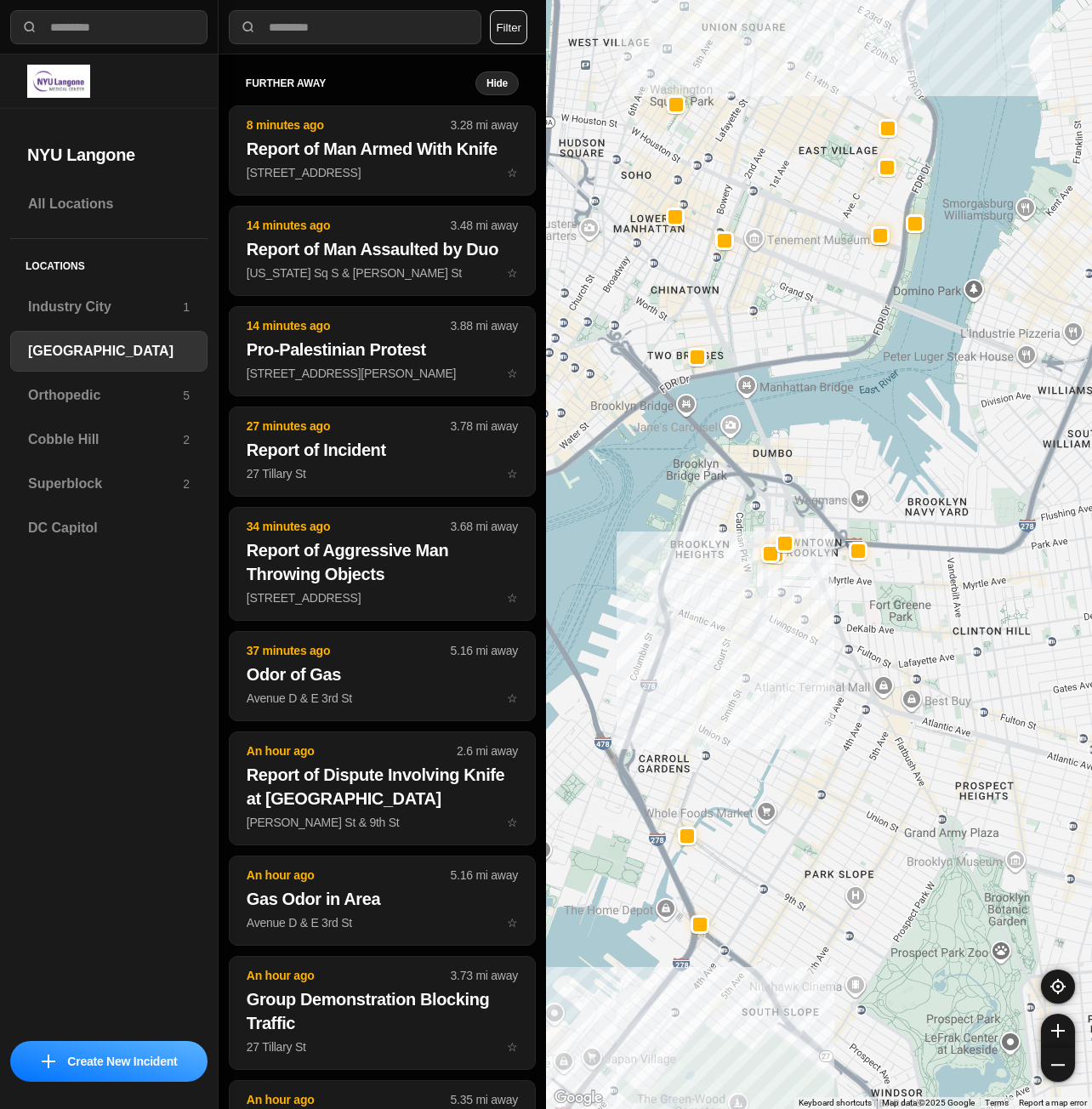
drag, startPoint x: 788, startPoint y: 568, endPoint x: 819, endPoint y: 665, distance: 101.8
click at [817, 665] on div "421 people" at bounding box center [819, 554] width 546 height 1109
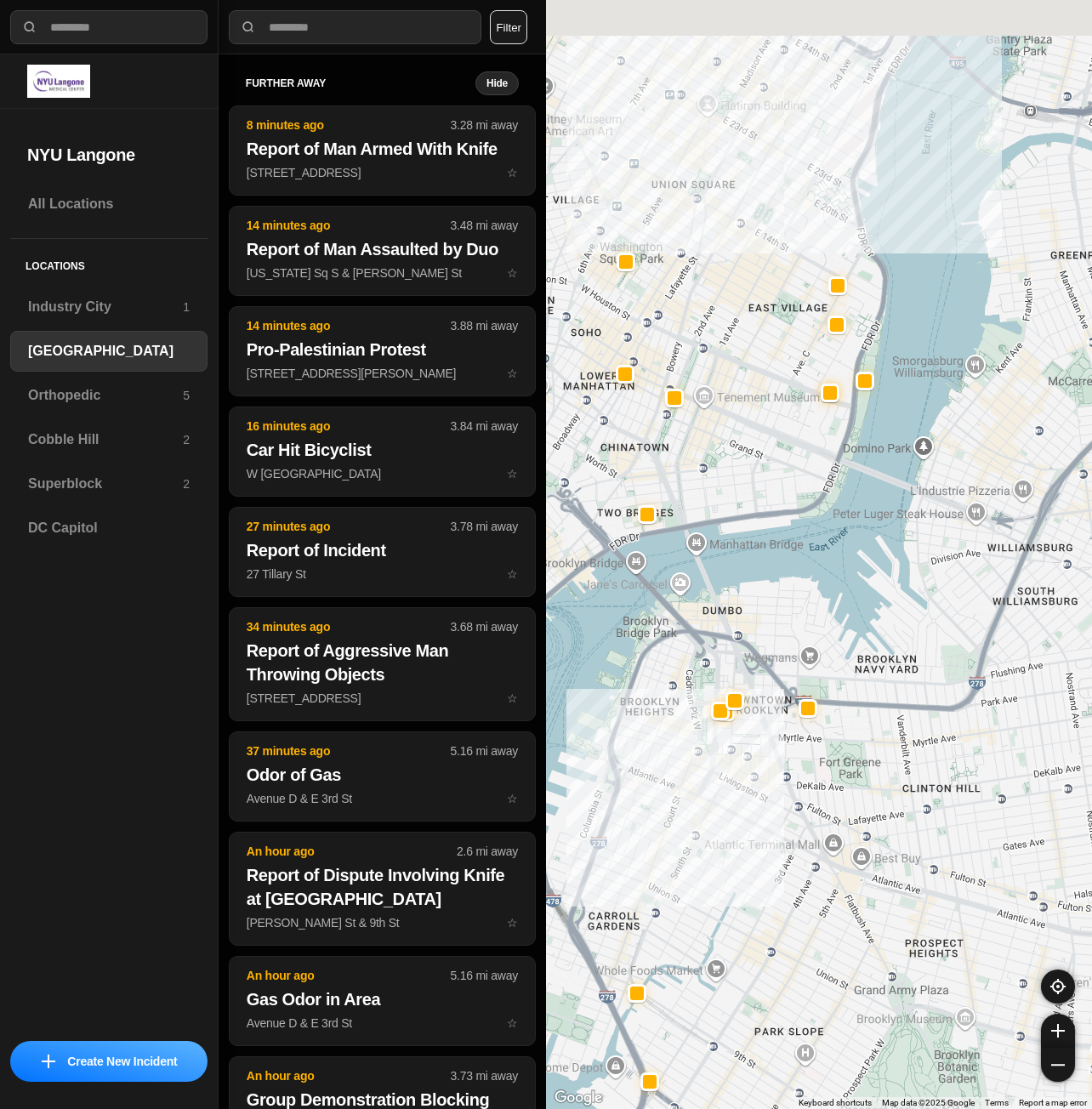
drag, startPoint x: 872, startPoint y: 384, endPoint x: 745, endPoint y: 833, distance: 466.6
click at [745, 832] on div "421 people" at bounding box center [819, 554] width 546 height 1109
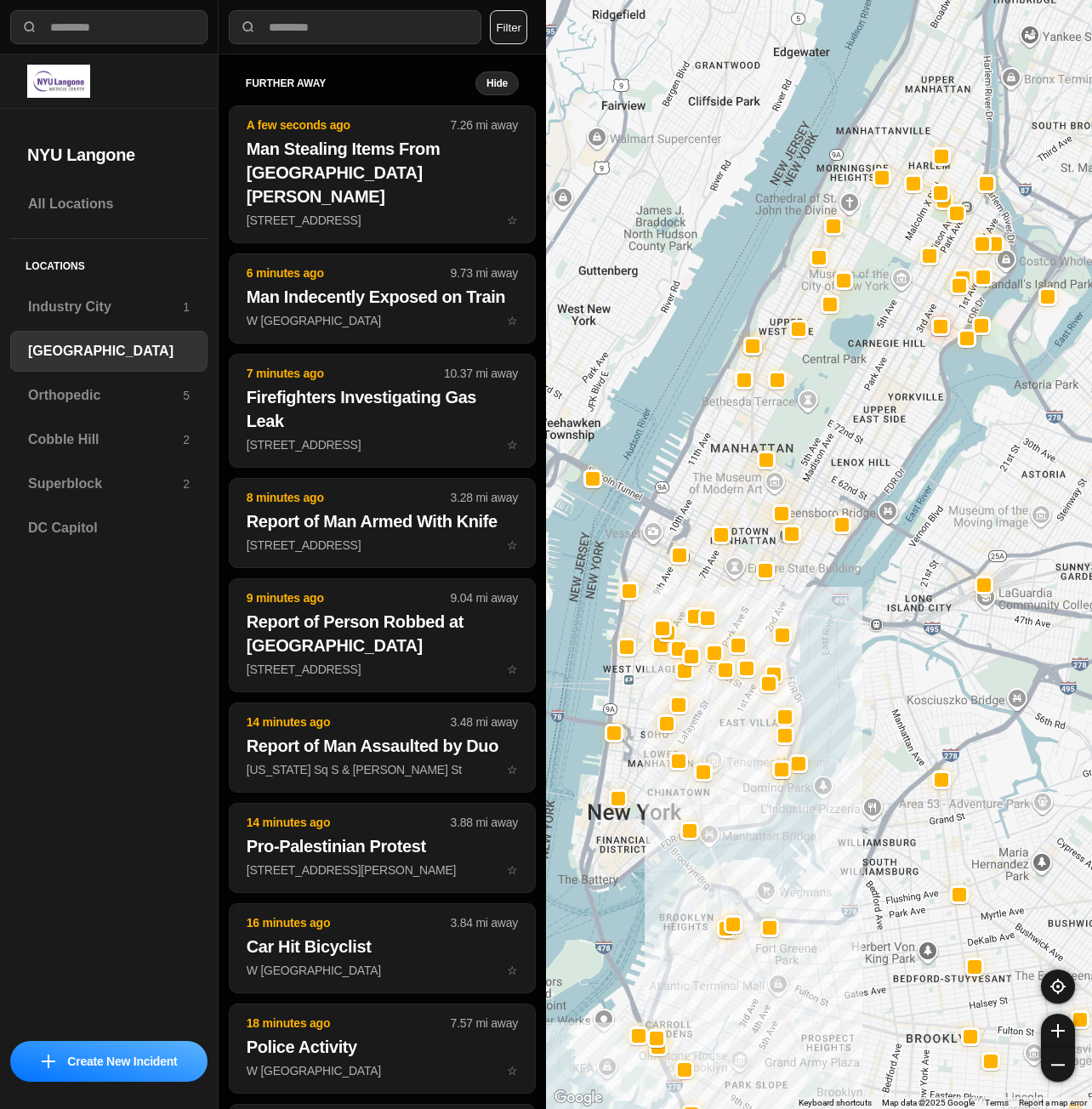
drag, startPoint x: 772, startPoint y: 560, endPoint x: 802, endPoint y: 620, distance: 67.1
click at [799, 620] on div at bounding box center [819, 554] width 546 height 1109
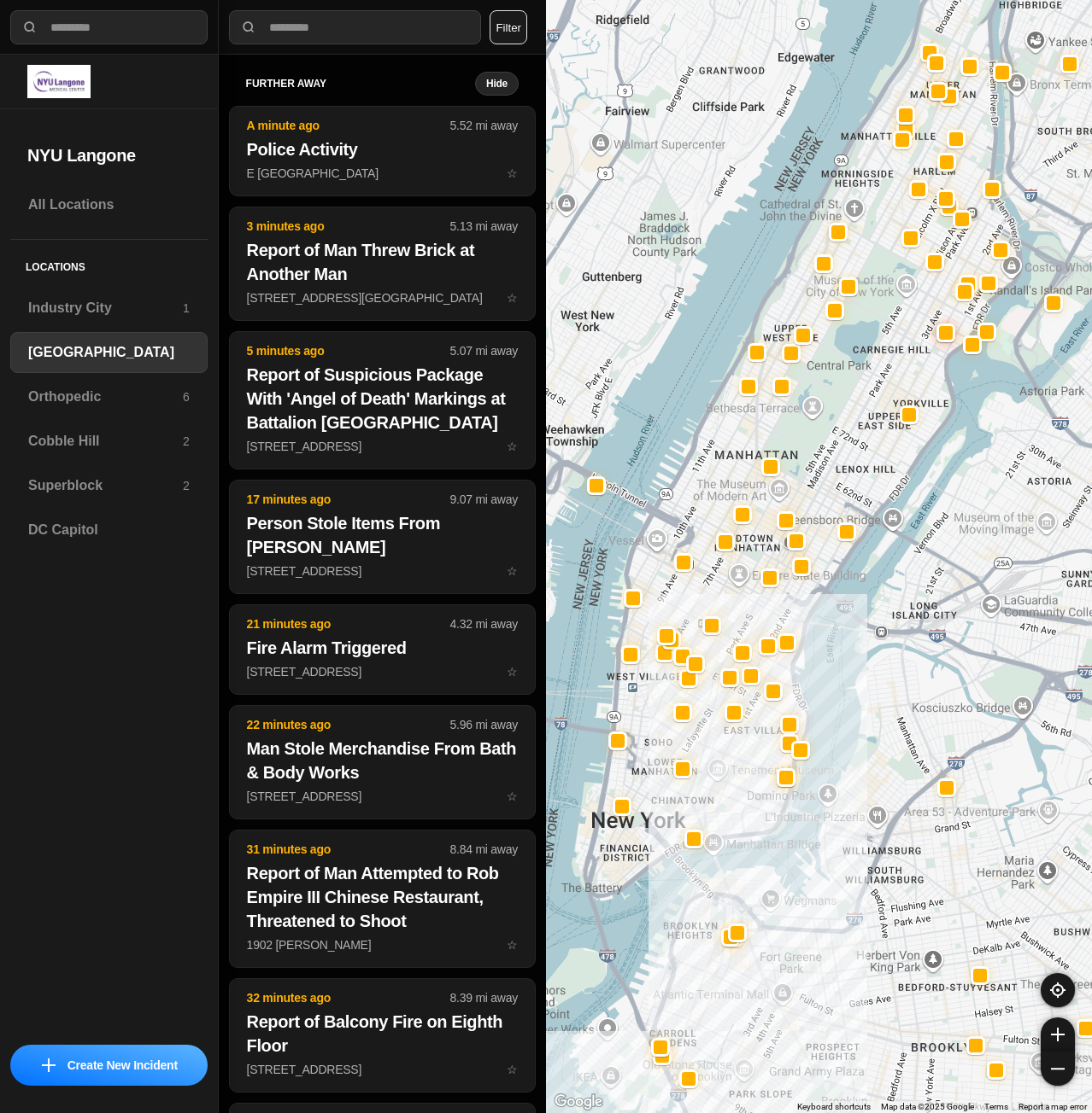
select select "*"
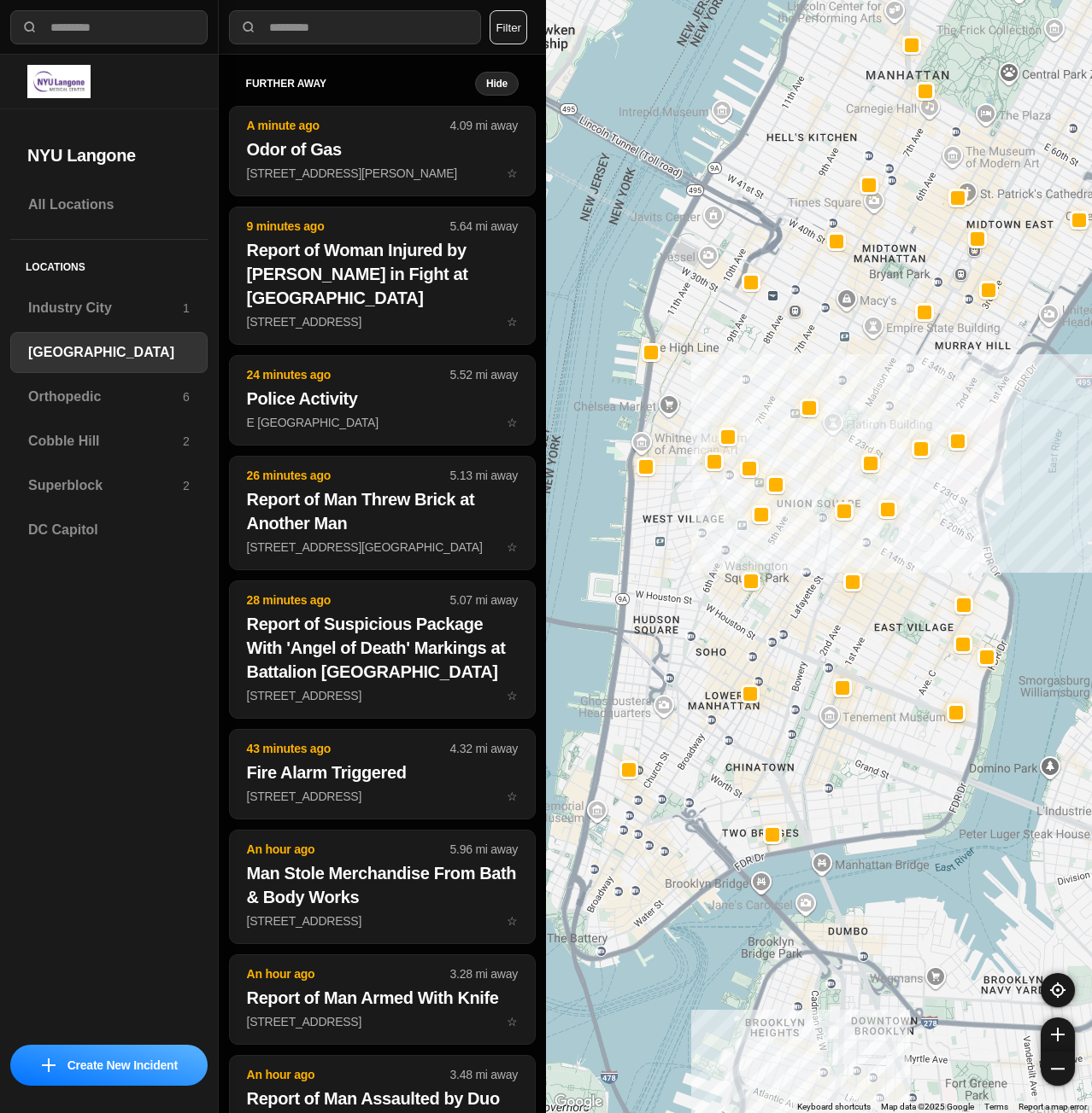
drag, startPoint x: 799, startPoint y: 889, endPoint x: 874, endPoint y: 753, distance: 155.3
click at [874, 753] on div "421 people" at bounding box center [818, 556] width 546 height 1113
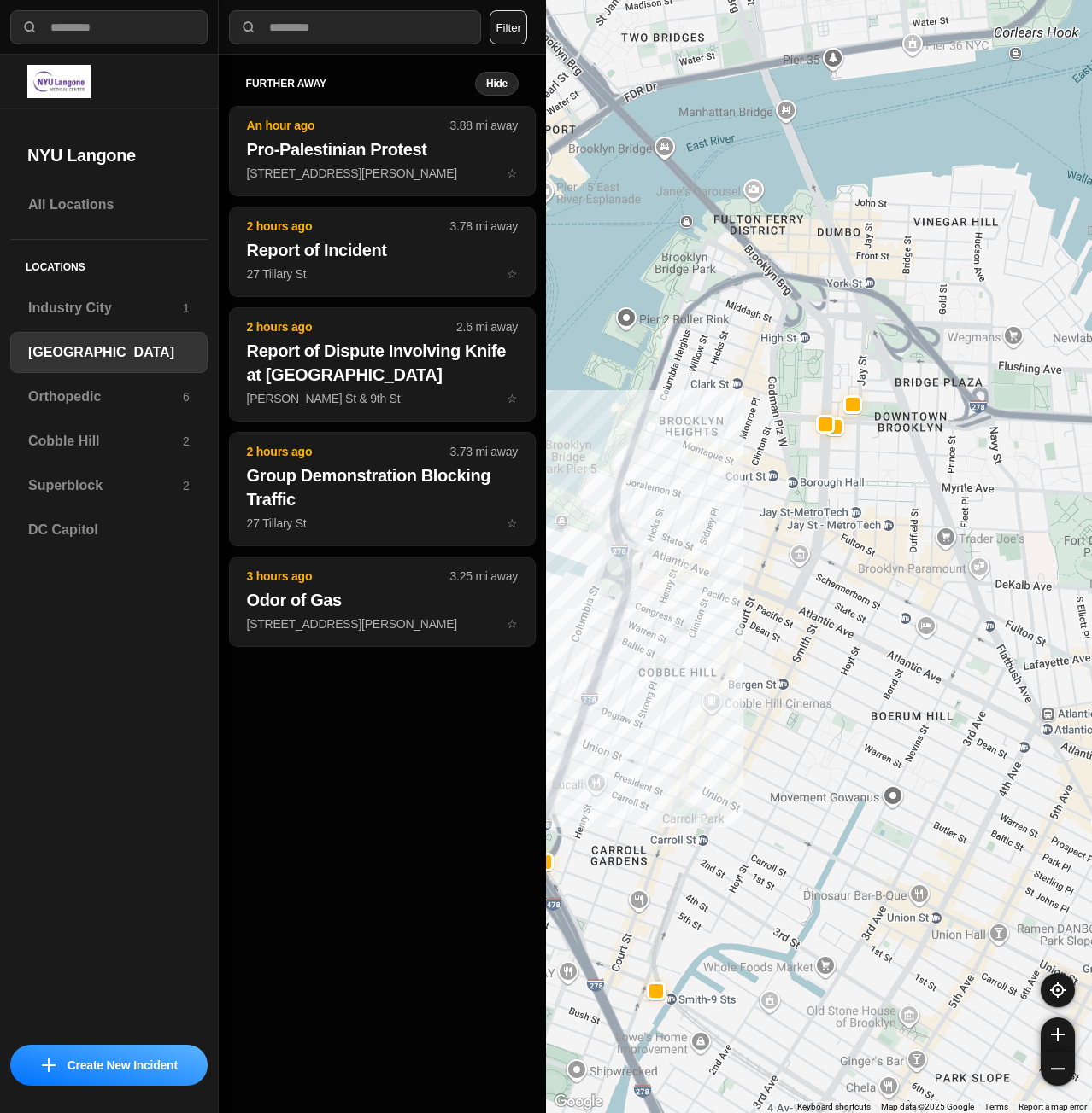
drag, startPoint x: 891, startPoint y: 591, endPoint x: 838, endPoint y: 934, distance: 347.1
